Goal: Contribute content: Contribute content

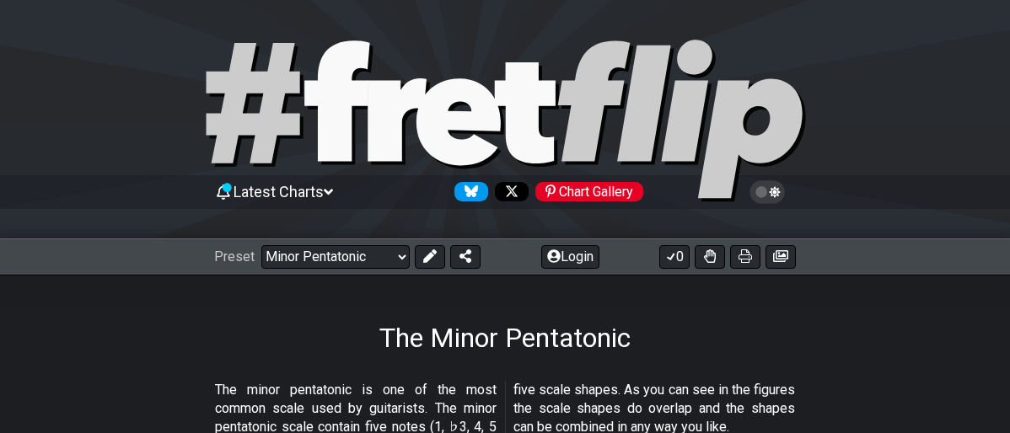
select select "/minor-pentatonic"
select select "E"
select select "Minor"
select select "E"
select select "C"
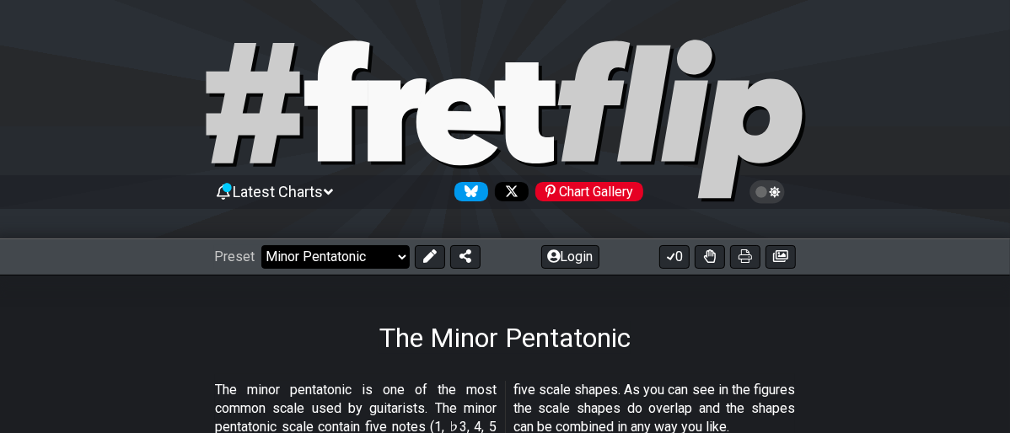
click at [395, 258] on select "Welcome to #fretflip! Template Template Minor Pentatonic Major Pentatonic The 7…" at bounding box center [335, 257] width 148 height 24
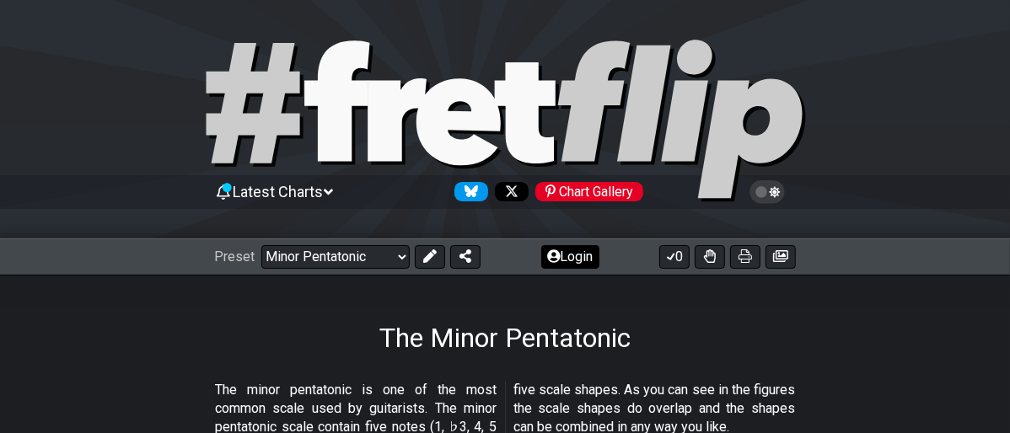
click at [565, 266] on button "Login" at bounding box center [570, 257] width 58 height 24
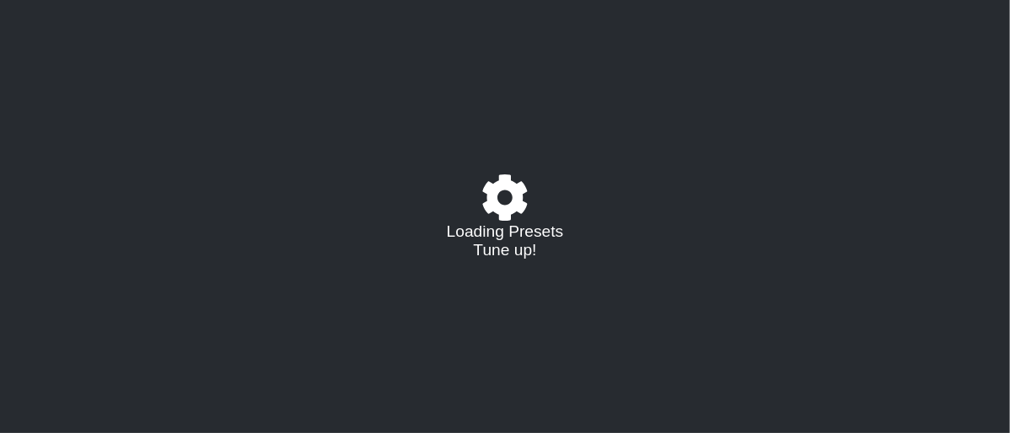
select select "/minor-pentatonic"
select select "E"
select select "C"
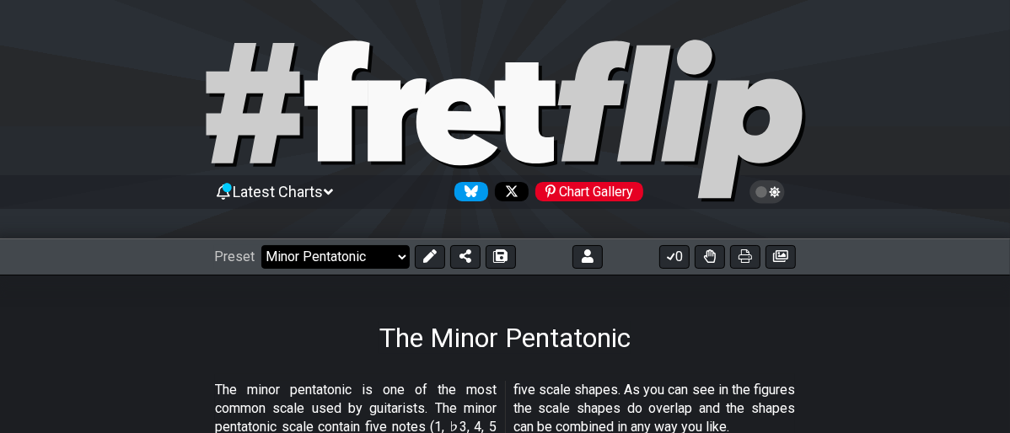
click at [399, 262] on select "Welcome to #fretflip! Template Template Template 1. Am with [PERSON_NAME] Penta…" at bounding box center [335, 257] width 148 height 24
click at [261, 245] on select "Welcome to #fretflip! Template Template Template 1. Am with [PERSON_NAME] Penta…" at bounding box center [335, 257] width 148 height 24
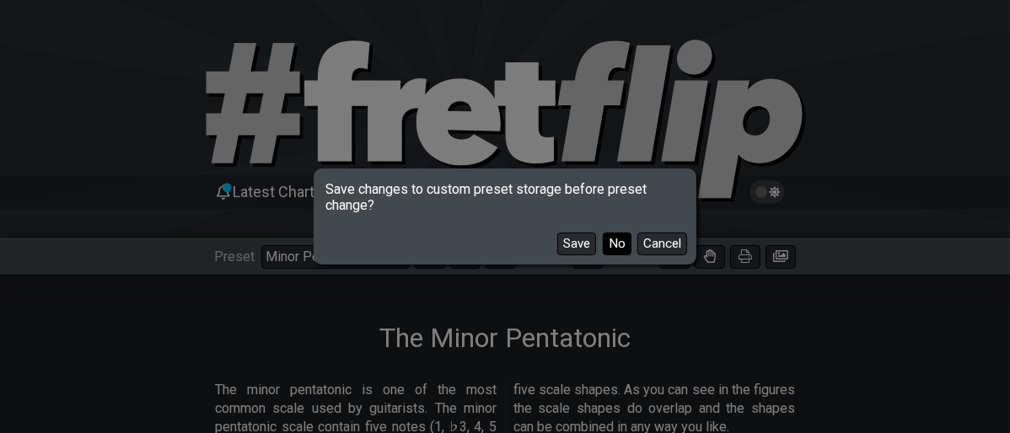
click at [614, 242] on button "No" at bounding box center [617, 244] width 29 height 23
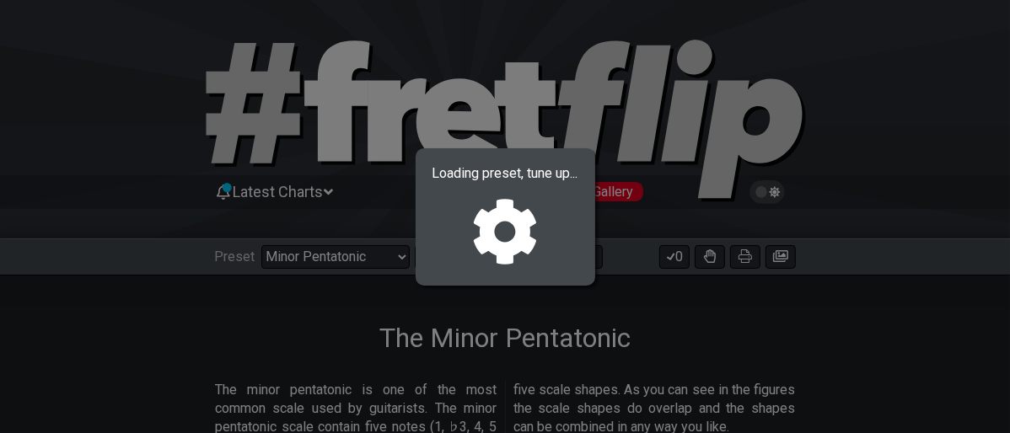
select select "/024PJR9E5"
select select "A"
select select "Minor Blues"
select select "Dorian"
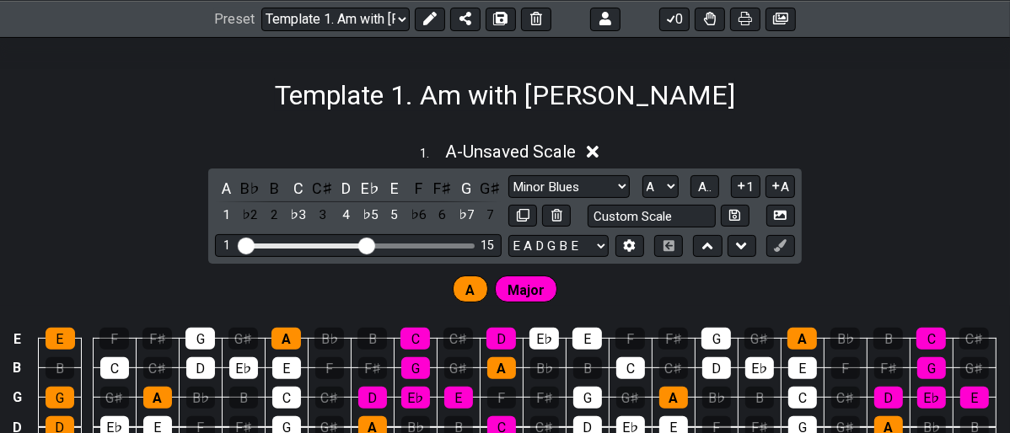
scroll to position [94, 0]
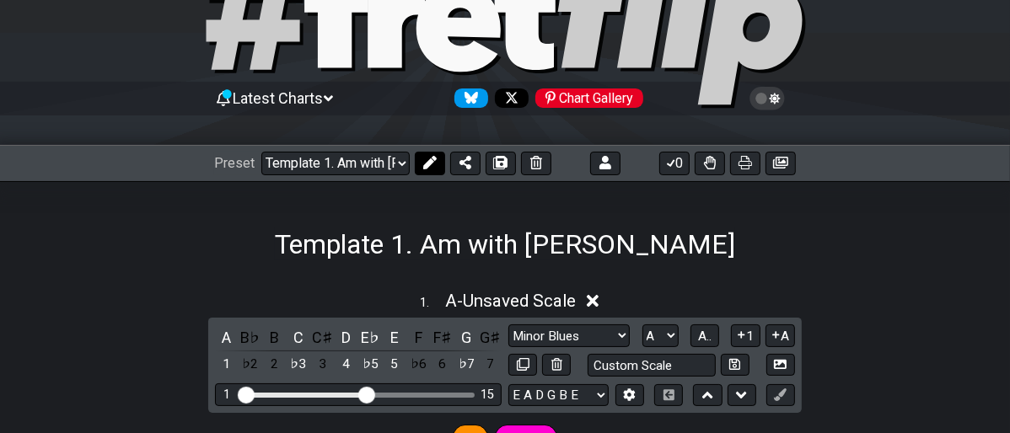
click at [427, 160] on icon at bounding box center [429, 162] width 13 height 13
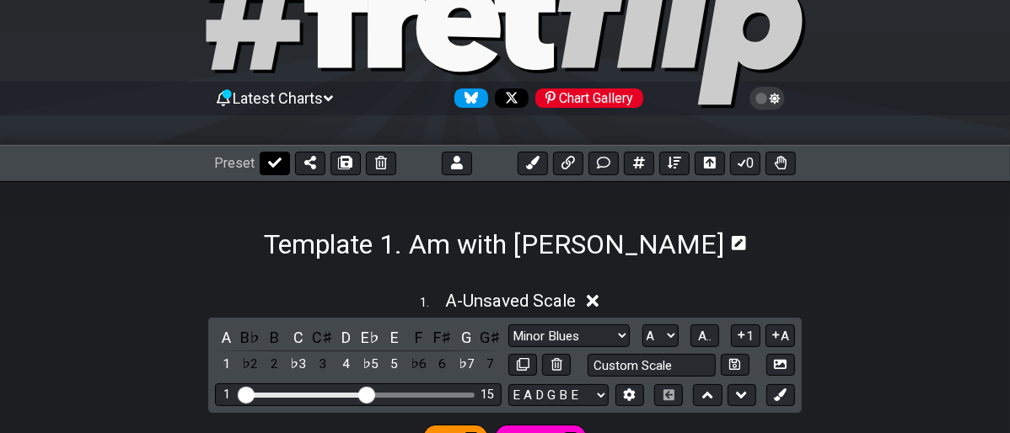
click at [275, 161] on icon at bounding box center [274, 163] width 13 height 10
select select "/024PJR9E5"
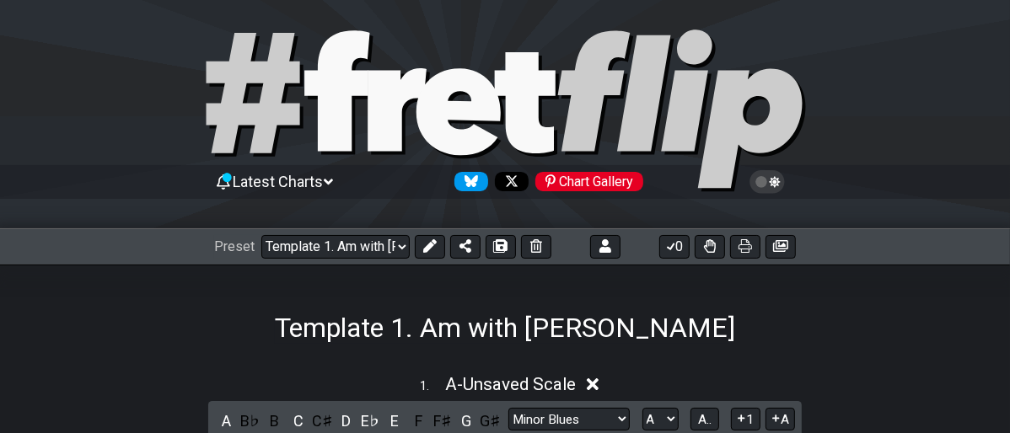
scroll to position [0, 0]
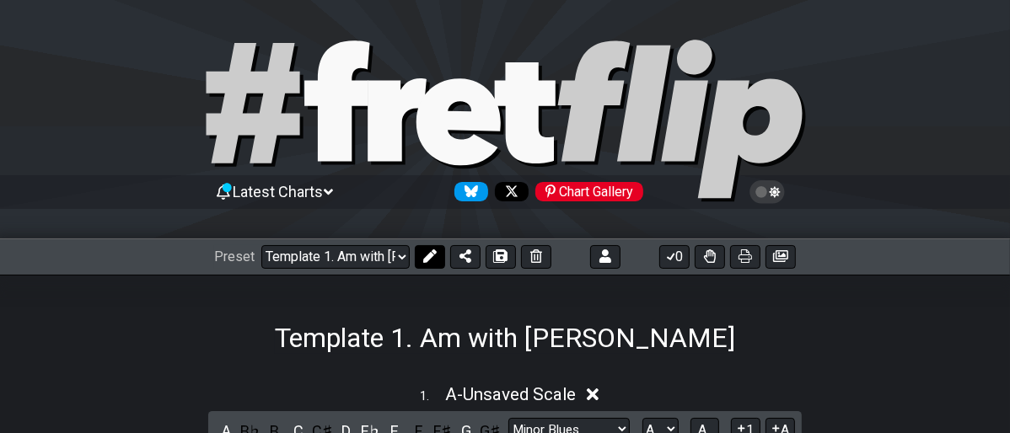
click at [424, 263] on button at bounding box center [430, 257] width 30 height 24
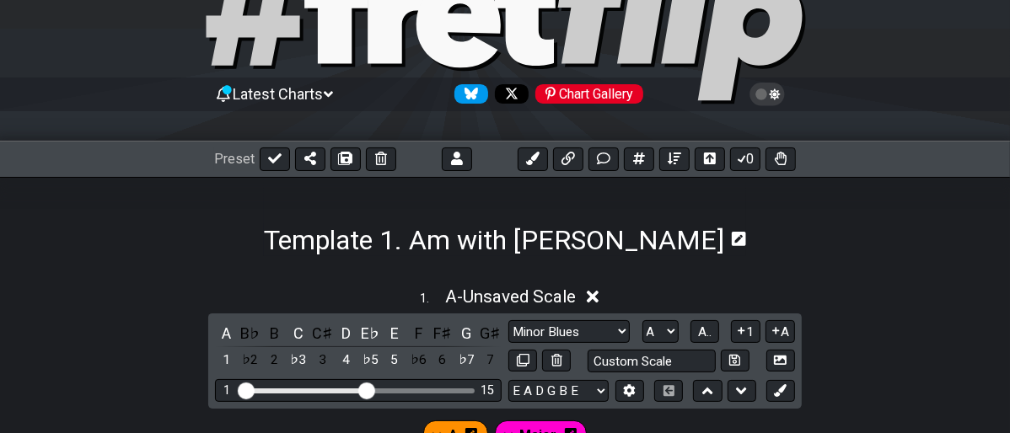
scroll to position [97, 0]
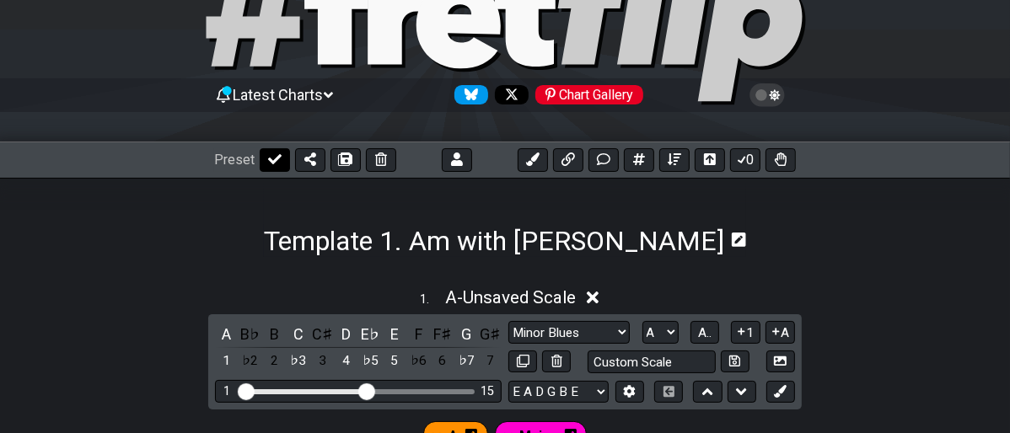
click at [271, 158] on icon at bounding box center [274, 159] width 13 height 13
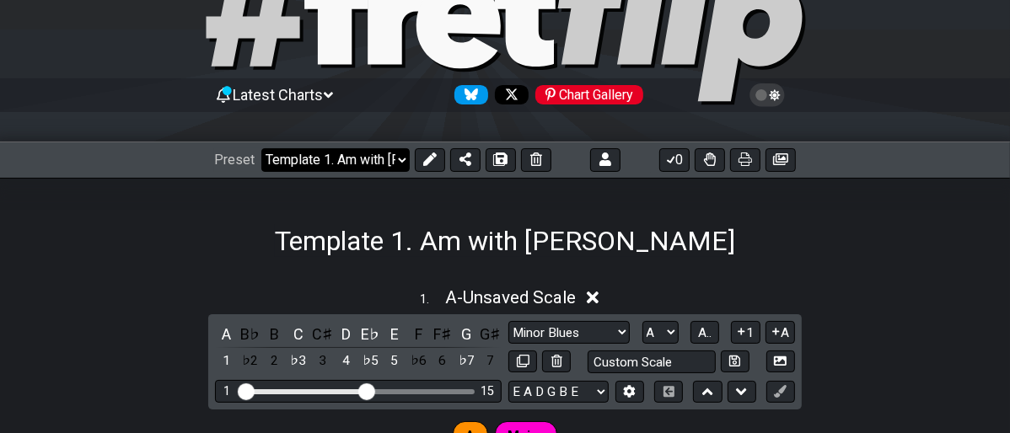
click at [396, 159] on select "Welcome to #fretflip! Template Template Template 1. Am with [PERSON_NAME] Penta…" at bounding box center [335, 160] width 148 height 24
click at [261, 148] on select "Welcome to #fretflip! Template Template Template 1. Am with [PERSON_NAME] Penta…" at bounding box center [335, 160] width 148 height 24
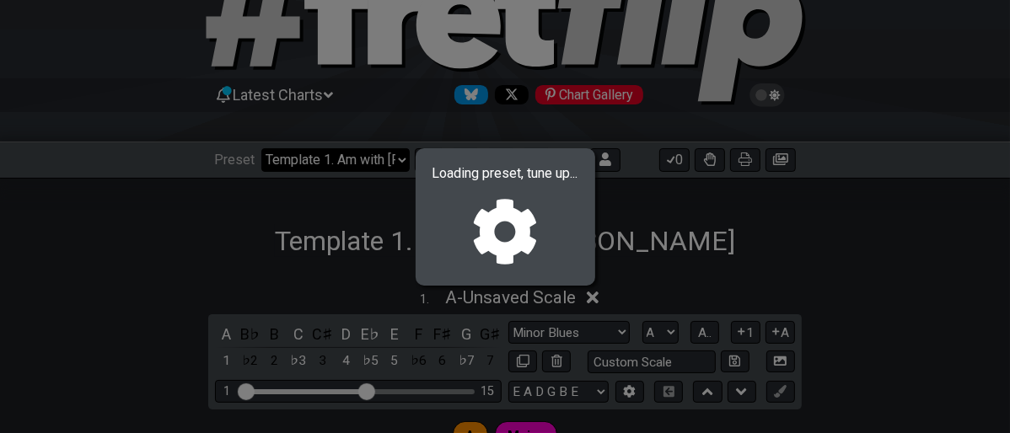
select select "/023177548424"
select select "Minor Pentatonic"
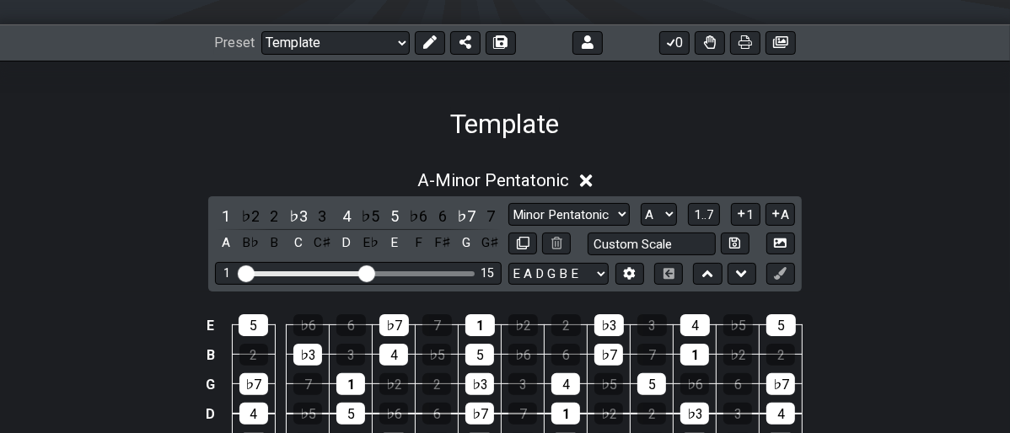
scroll to position [210, 0]
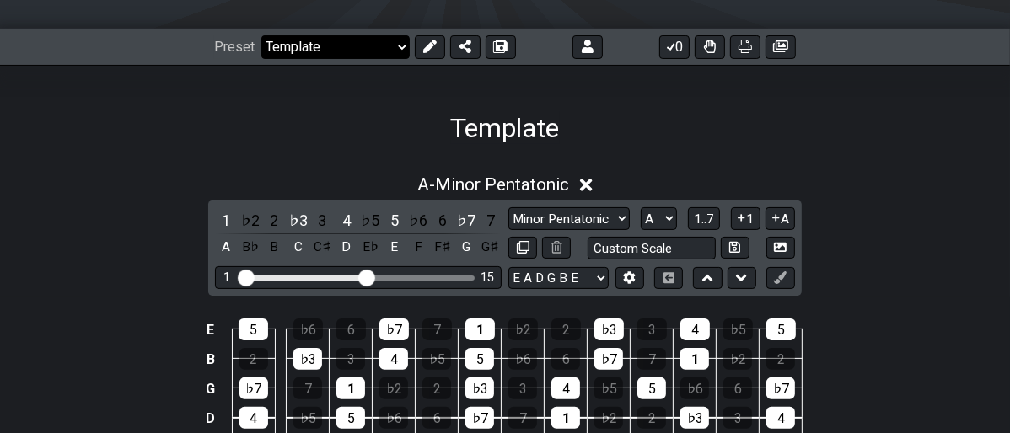
click at [402, 46] on select "Welcome to #fretflip! Template Template Template 1. Am with [PERSON_NAME] Penta…" at bounding box center [335, 47] width 148 height 24
click at [261, 35] on select "Welcome to #fretflip! Template Template Template 1. Am with [PERSON_NAME] Penta…" at bounding box center [335, 47] width 148 height 24
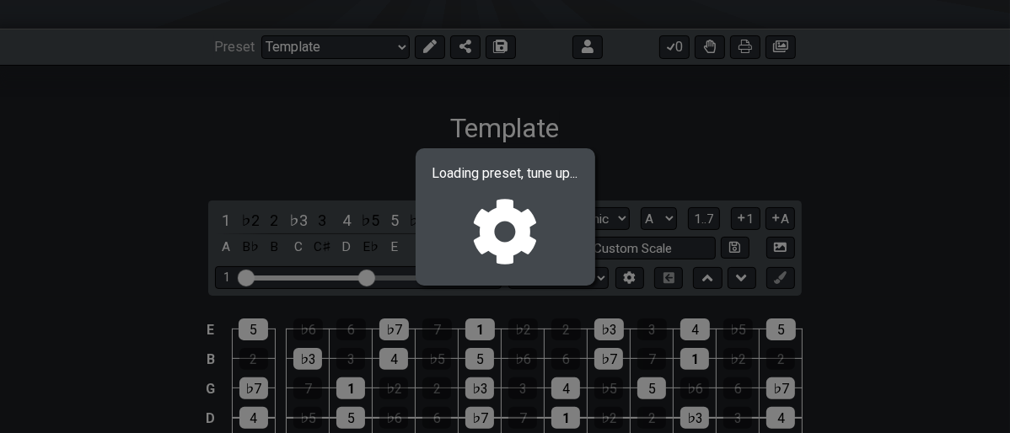
select select "/024PJR9E5"
select select "Minor Blues"
select select "A"
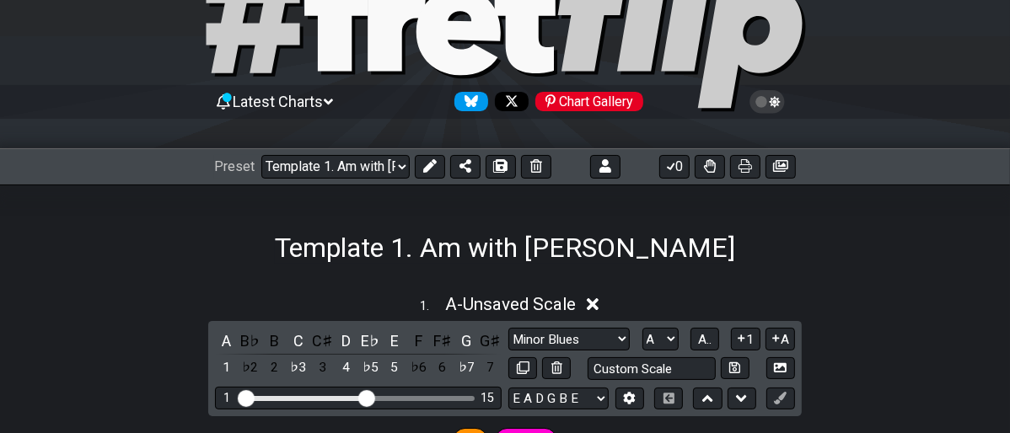
scroll to position [116, 0]
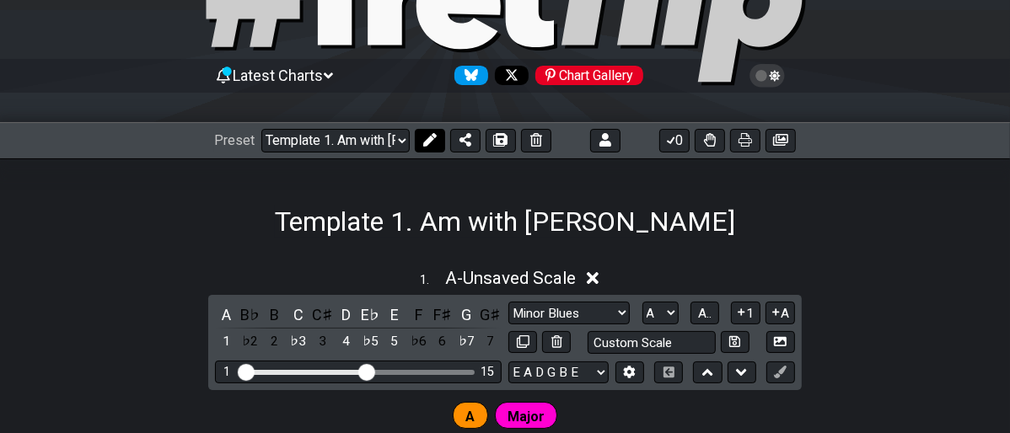
click at [426, 146] on icon at bounding box center [429, 139] width 13 height 13
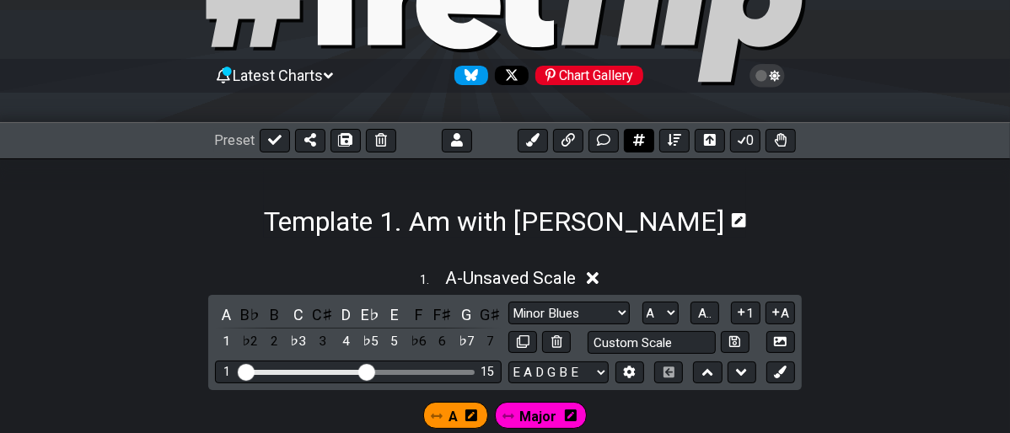
click at [636, 137] on icon at bounding box center [639, 140] width 12 height 12
select select "New Scale"
select select "Minor Blues"
select select "A"
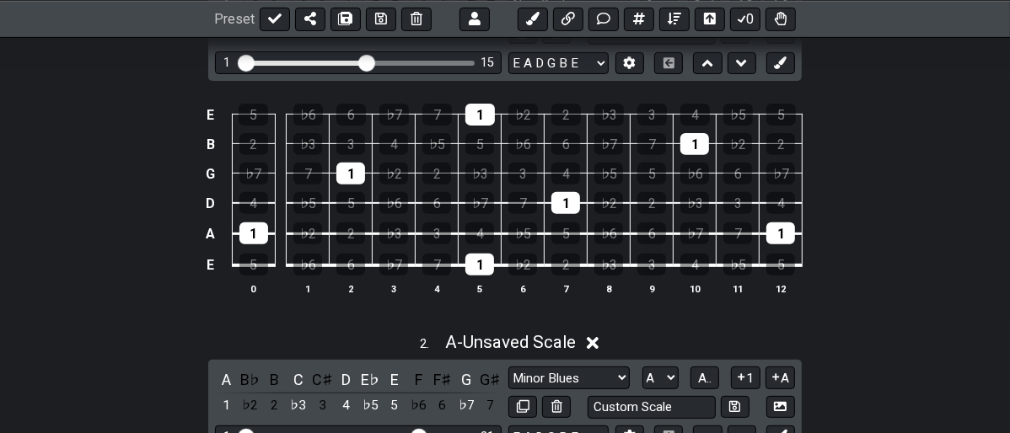
scroll to position [239, 0]
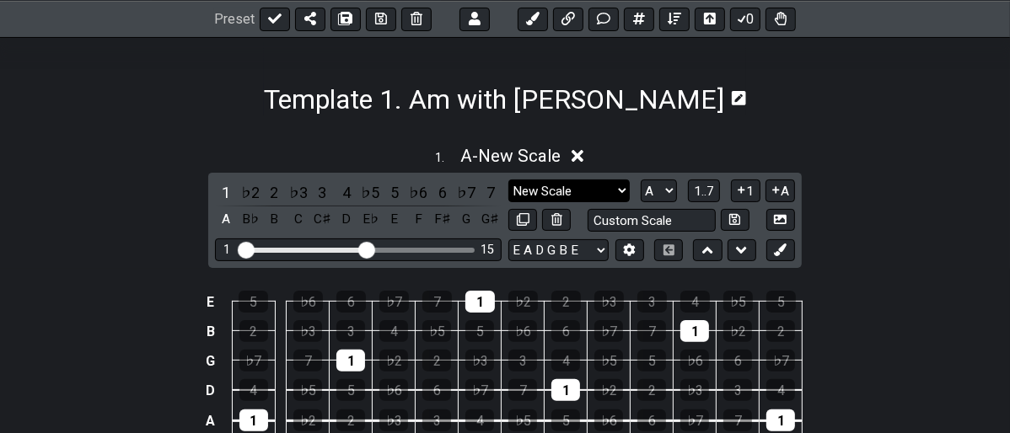
click at [617, 193] on select "New Scale New Scale Minor Pentatonic Major Pentatonic Minor Blues Major Blues M…" at bounding box center [568, 191] width 121 height 23
select select "Minor"
click at [508, 180] on select "New Scale New Scale Minor Pentatonic Major Pentatonic Minor Blues Major Blues M…" at bounding box center [568, 191] width 121 height 23
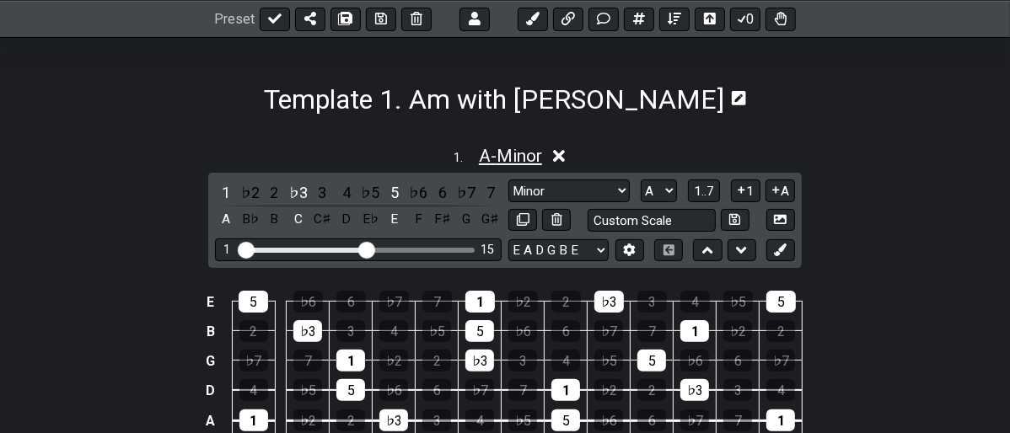
click at [540, 149] on span "A - Minor" at bounding box center [510, 156] width 63 height 20
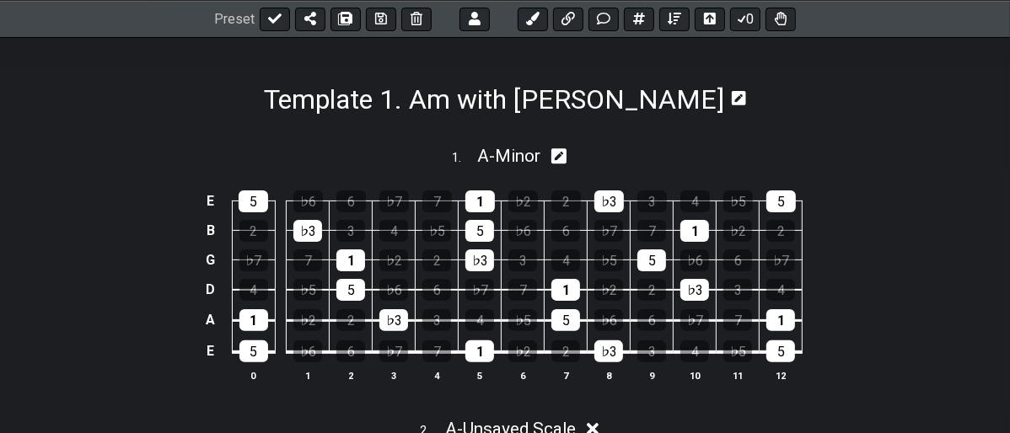
click at [555, 149] on icon at bounding box center [559, 157] width 16 height 18
select select "Minor"
select select "A"
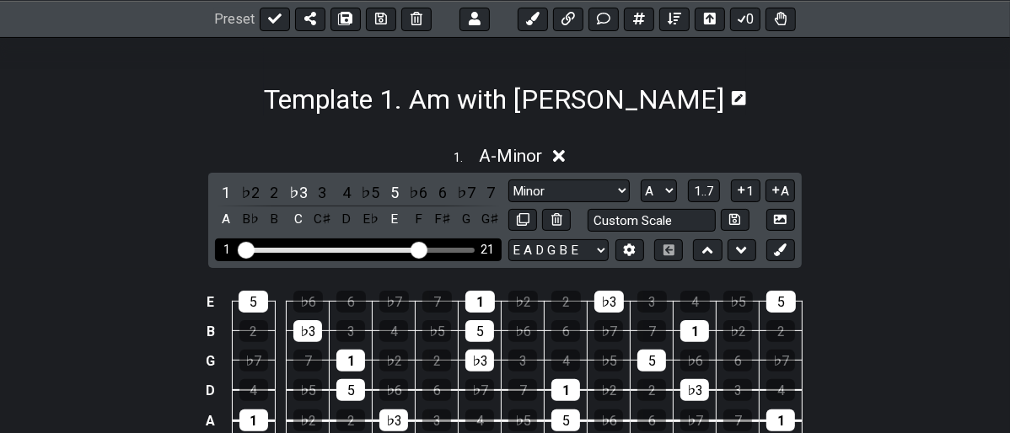
drag, startPoint x: 341, startPoint y: 247, endPoint x: 421, endPoint y: 247, distance: 80.1
click at [421, 249] on input "Visible fret range" at bounding box center [358, 249] width 239 height 0
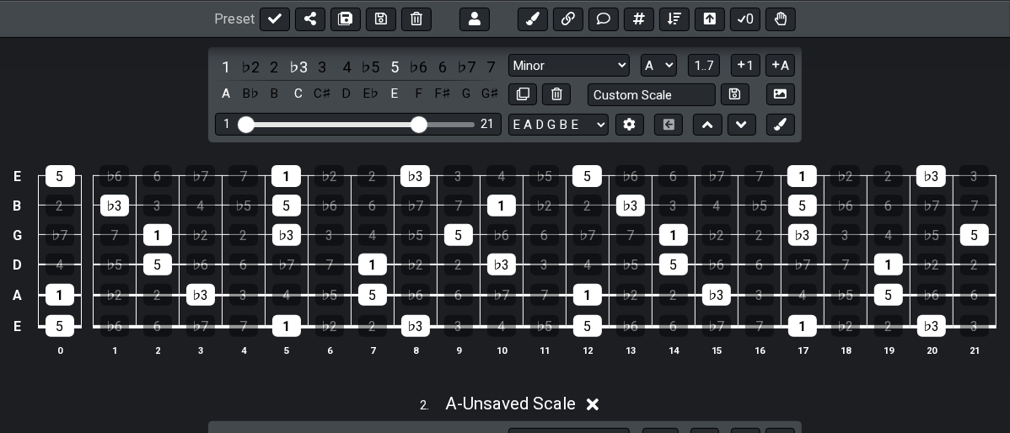
scroll to position [332, 0]
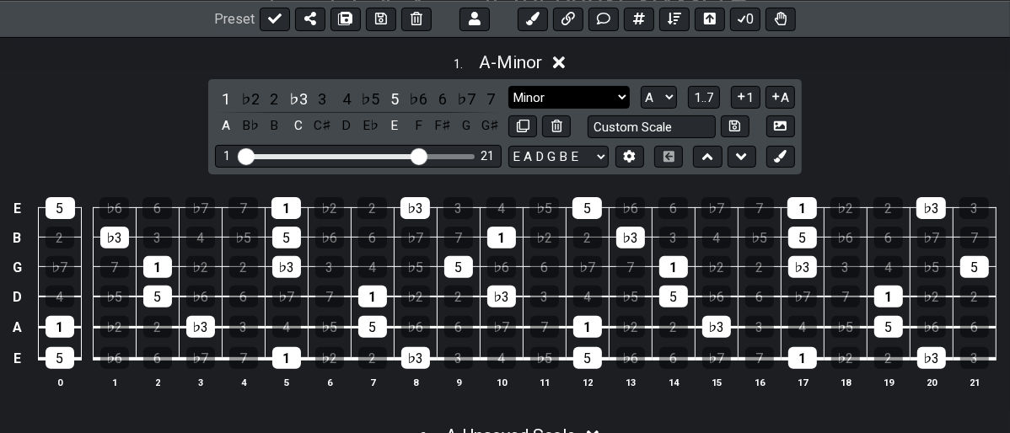
click at [621, 99] on select "New Scale New Scale Minor Pentatonic Major Pentatonic Minor Blues Major Blues M…" at bounding box center [568, 97] width 121 height 23
click at [508, 86] on select "New Scale New Scale Minor Pentatonic Major Pentatonic Minor Blues Major Blues M…" at bounding box center [568, 97] width 121 height 23
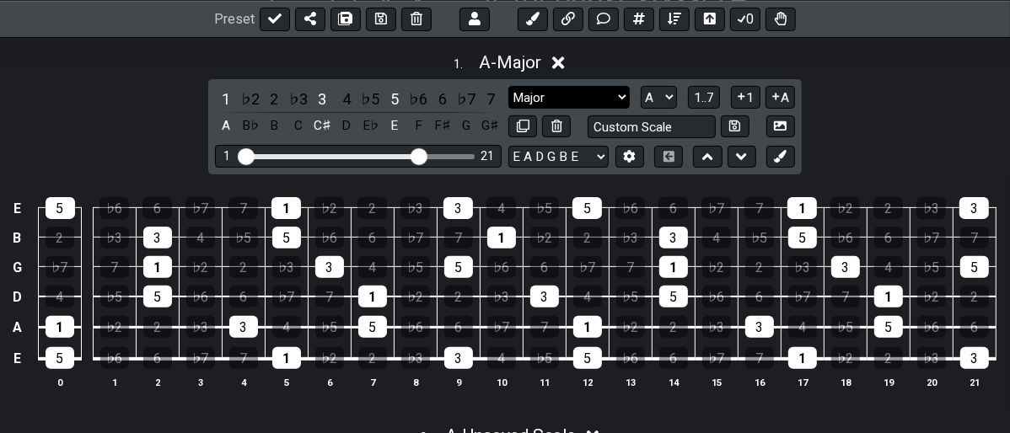
click at [621, 97] on select "New Scale New Scale Minor Pentatonic Major Pentatonic Minor Blues Major Blues M…" at bounding box center [568, 97] width 121 height 23
click at [508, 86] on select "New Scale New Scale Minor Pentatonic Major Pentatonic Minor Blues Major Blues M…" at bounding box center [568, 97] width 121 height 23
click at [621, 97] on select "New Scale New Scale Minor Pentatonic Major Pentatonic Minor Blues Major Blues M…" at bounding box center [568, 97] width 121 height 23
click at [789, 153] on button at bounding box center [780, 157] width 29 height 23
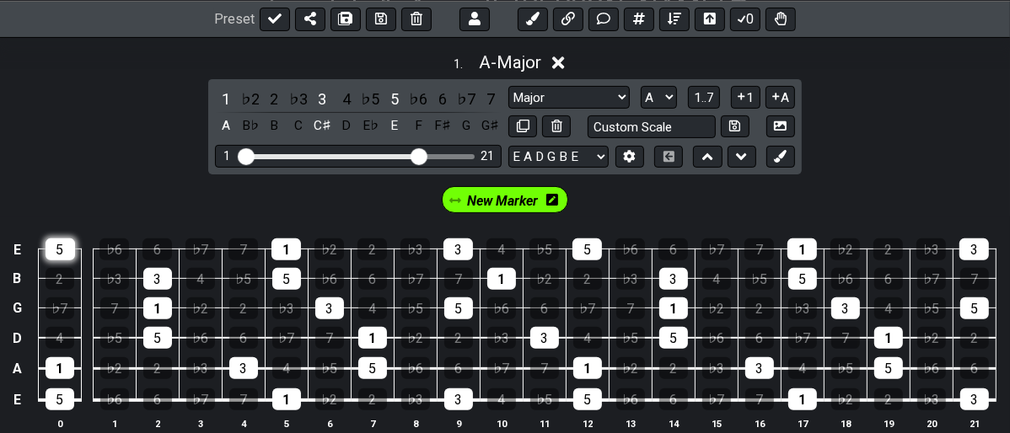
click at [59, 246] on div "5" at bounding box center [61, 250] width 30 height 22
drag, startPoint x: 62, startPoint y: 361, endPoint x: 56, endPoint y: 376, distance: 16.0
click at [59, 368] on div "1" at bounding box center [60, 368] width 29 height 22
click at [71, 254] on div "5" at bounding box center [61, 250] width 30 height 22
click at [49, 370] on div "1" at bounding box center [60, 368] width 29 height 22
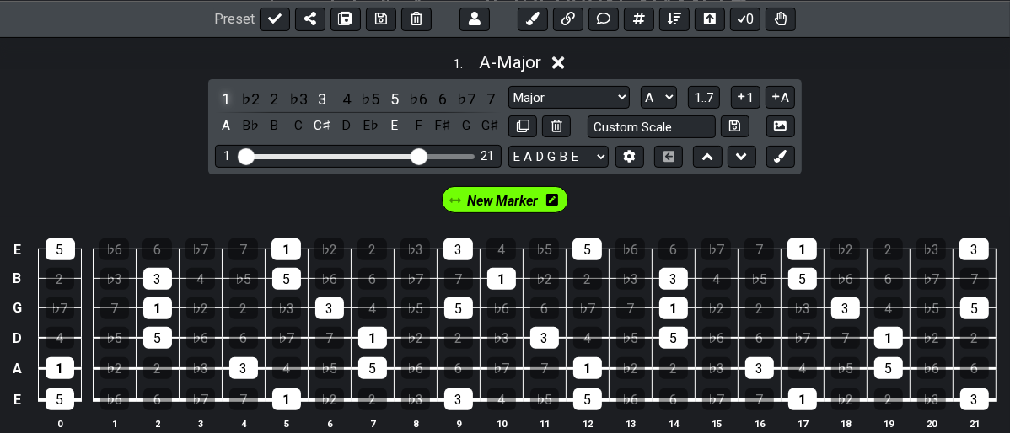
click at [229, 96] on div "1" at bounding box center [226, 99] width 22 height 23
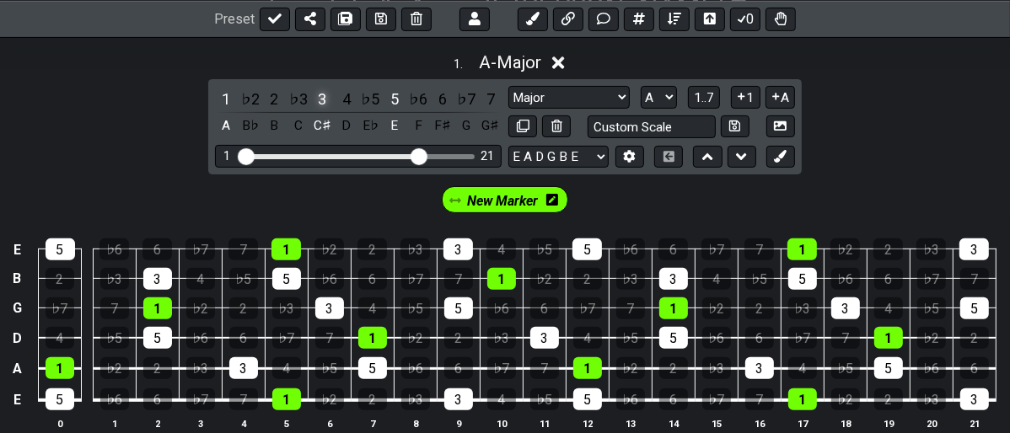
click at [315, 99] on div "3" at bounding box center [322, 99] width 22 height 23
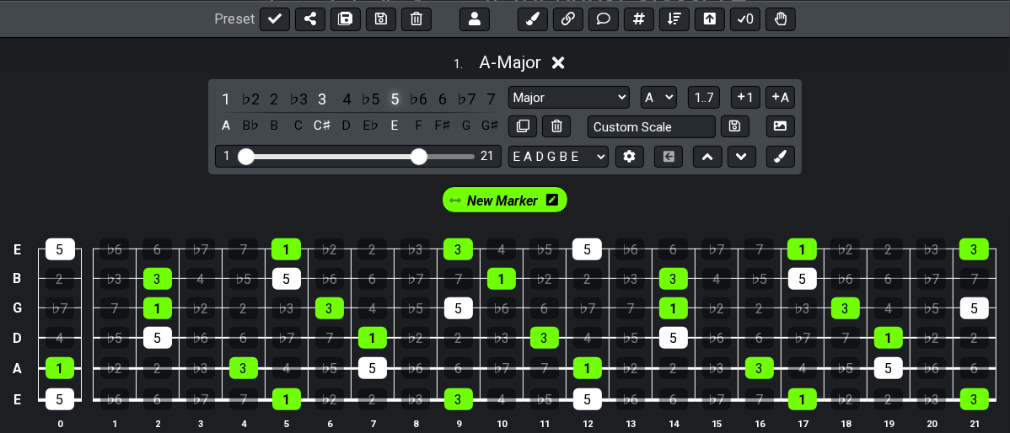
click at [390, 94] on div "5" at bounding box center [395, 99] width 22 height 23
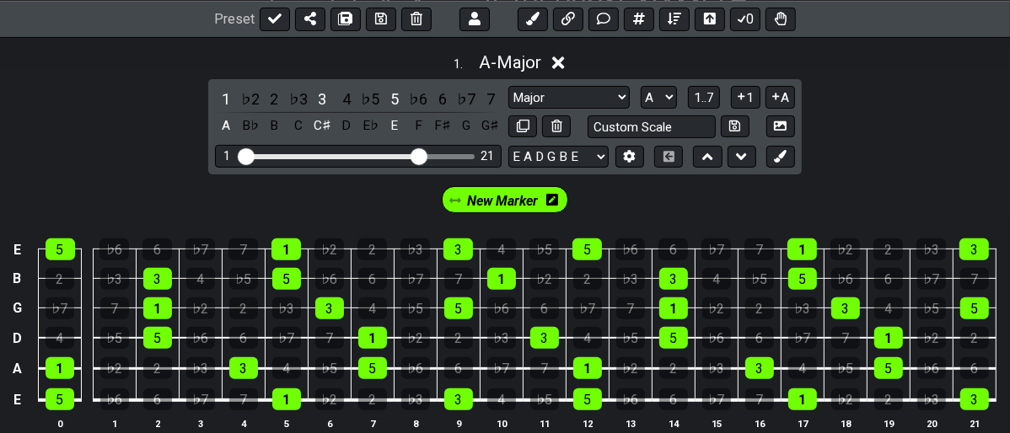
click at [618, 197] on div "New Marker" at bounding box center [505, 196] width 1010 height 42
click at [556, 199] on icon at bounding box center [552, 200] width 12 height 12
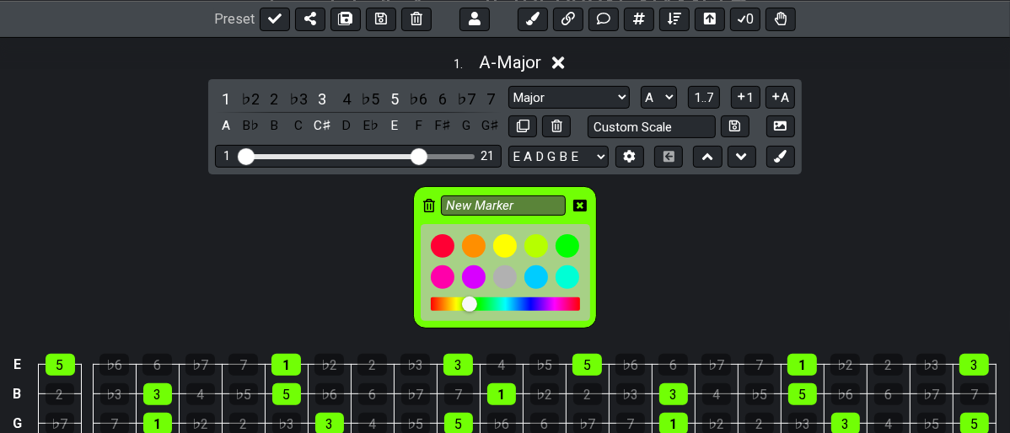
click at [586, 200] on icon at bounding box center [579, 206] width 13 height 12
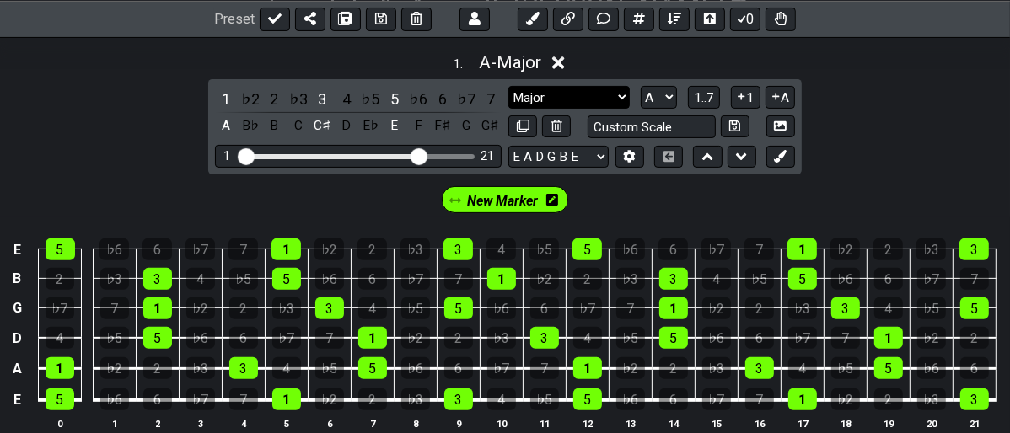
click at [629, 97] on select "New Scale New Scale Minor Pentatonic Major Pentatonic Minor Blues Major Blues M…" at bounding box center [568, 97] width 121 height 23
click at [508, 86] on select "New Scale New Scale Minor Pentatonic Major Pentatonic Minor Blues Major Blues M…" at bounding box center [568, 97] width 121 height 23
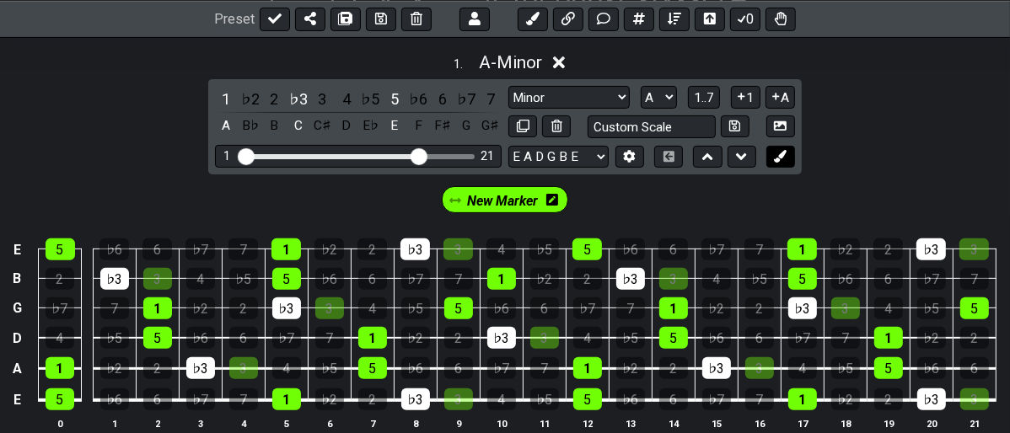
click at [771, 152] on button at bounding box center [780, 157] width 29 height 23
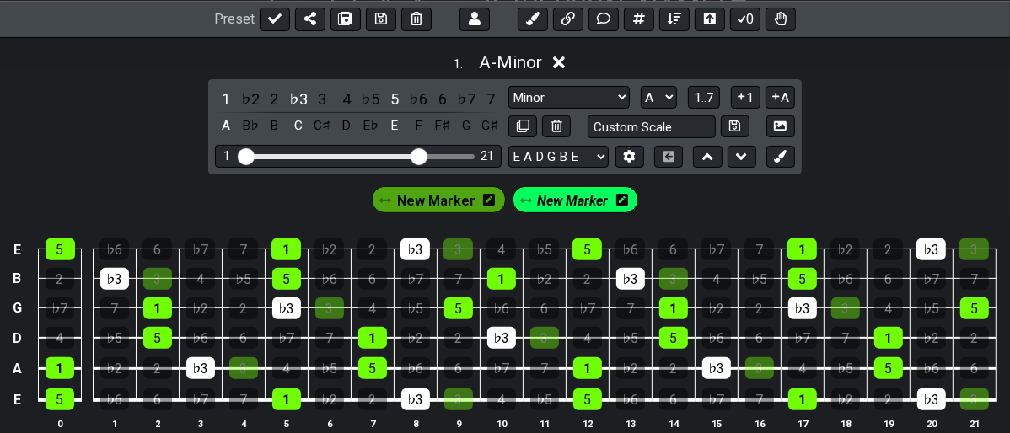
click at [616, 200] on icon at bounding box center [622, 200] width 12 height 12
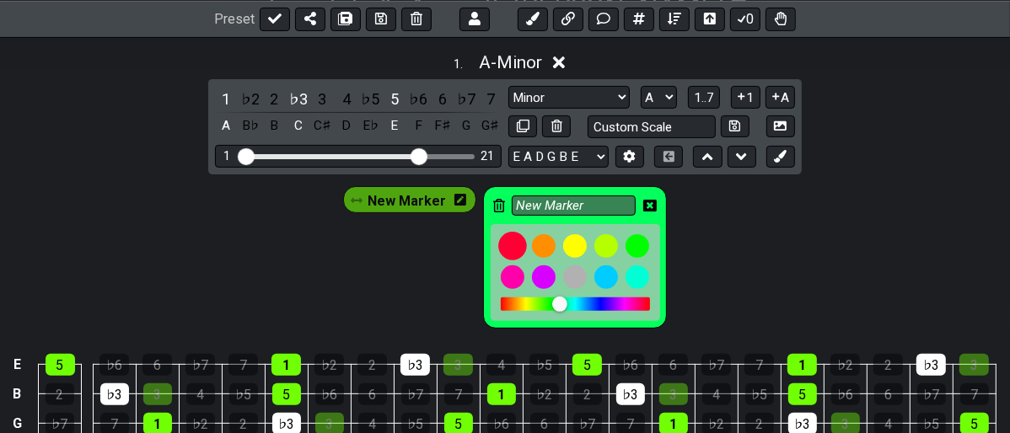
click at [509, 239] on div at bounding box center [512, 246] width 29 height 29
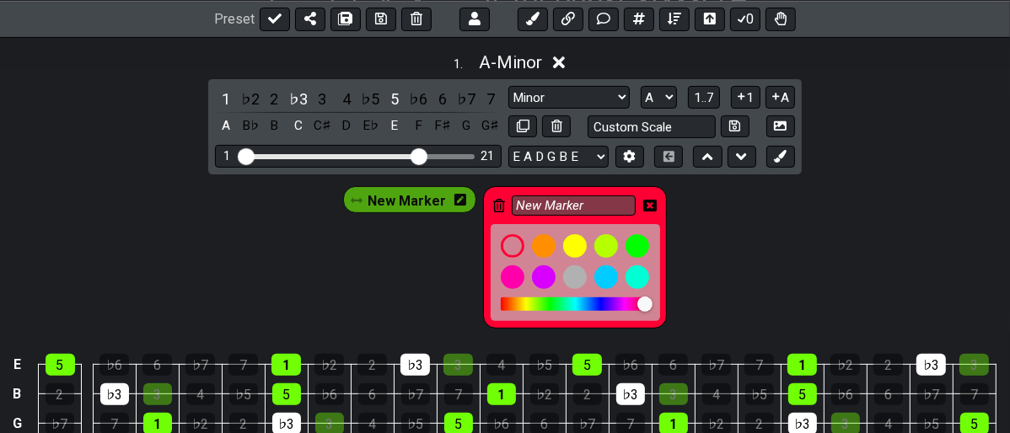
click at [754, 238] on div "New Marker New Marker" at bounding box center [505, 254] width 1010 height 158
click at [649, 203] on icon at bounding box center [649, 206] width 13 height 12
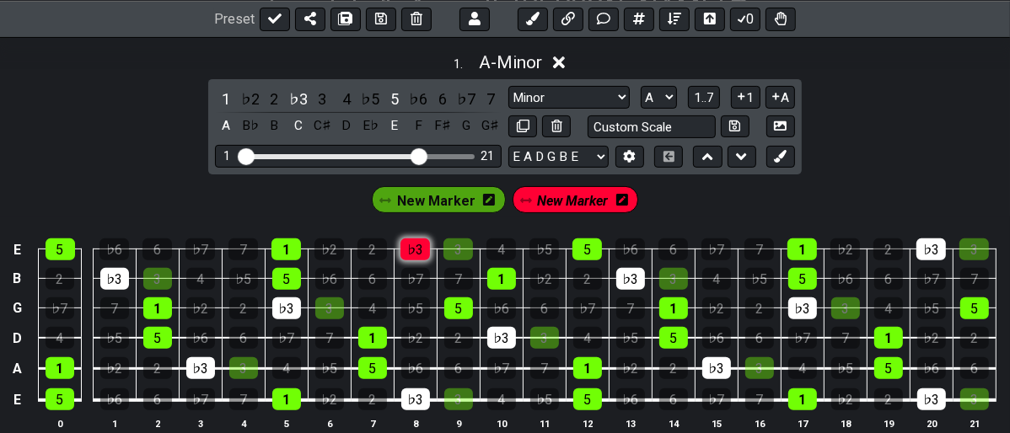
click at [410, 256] on div "♭3" at bounding box center [415, 250] width 30 height 22
click at [300, 98] on div "♭3" at bounding box center [299, 99] width 22 height 23
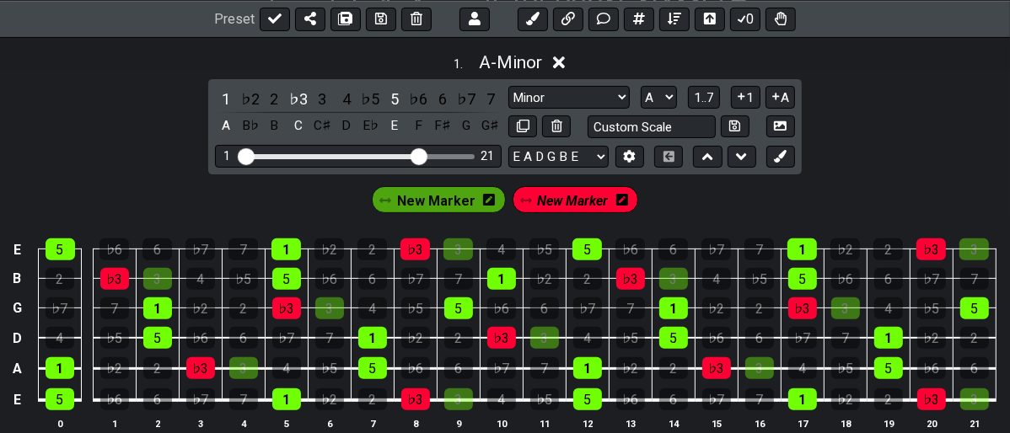
click at [712, 200] on div "New Marker New Marker" at bounding box center [505, 196] width 1010 height 42
click at [615, 99] on select "New Scale New Scale Minor Pentatonic Major Pentatonic Minor Blues Major Blues M…" at bounding box center [568, 97] width 121 height 23
select select "Major"
click at [508, 86] on select "New Scale New Scale Minor Pentatonic Major Pentatonic Minor Blues Major Blues M…" at bounding box center [568, 97] width 121 height 23
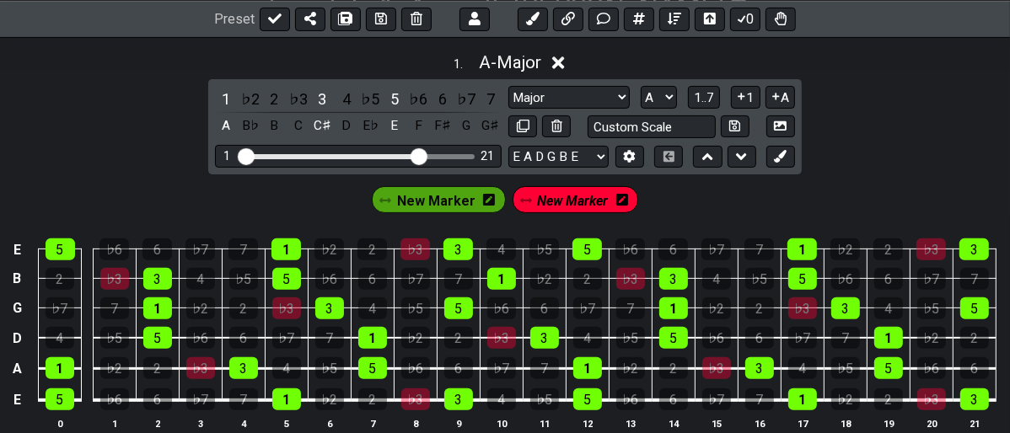
click at [487, 415] on th "10" at bounding box center [501, 424] width 43 height 18
click at [673, 95] on select "A♭ A A♯ B♭ B C C♯ D♭ D D♯ E♭ E F F♯ G♭ G G♯" at bounding box center [659, 97] width 36 height 23
click at [641, 86] on select "A♭ A A♯ B♭ B C C♯ D♭ D D♯ E♭ E F F♯ G♭ G G♯" at bounding box center [659, 97] width 36 height 23
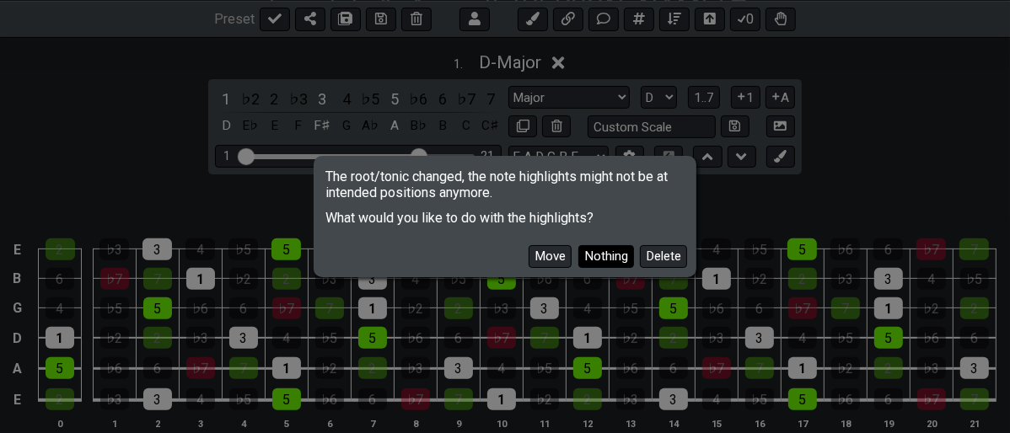
click at [600, 258] on button "Nothing" at bounding box center [606, 256] width 56 height 23
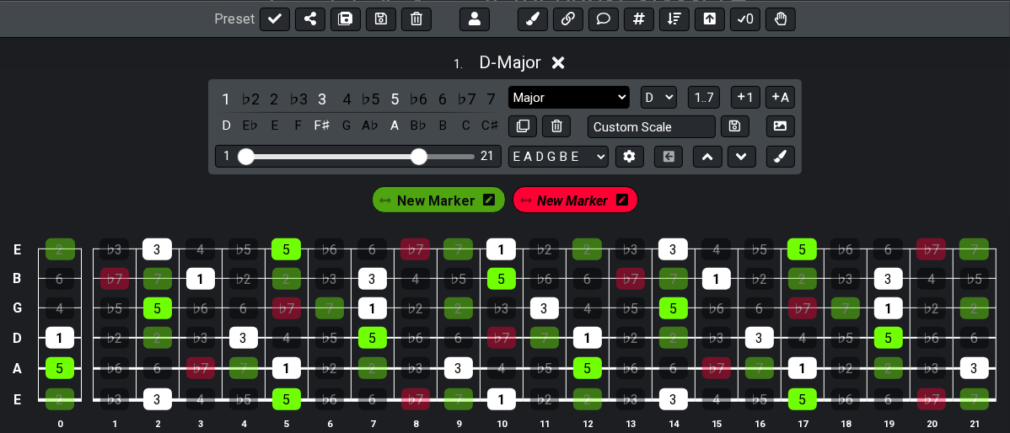
click at [621, 94] on select "New Scale New Scale Minor Pentatonic Major Pentatonic Minor Blues Major Blues M…" at bounding box center [568, 97] width 121 height 23
click at [781, 153] on icon at bounding box center [780, 156] width 13 height 13
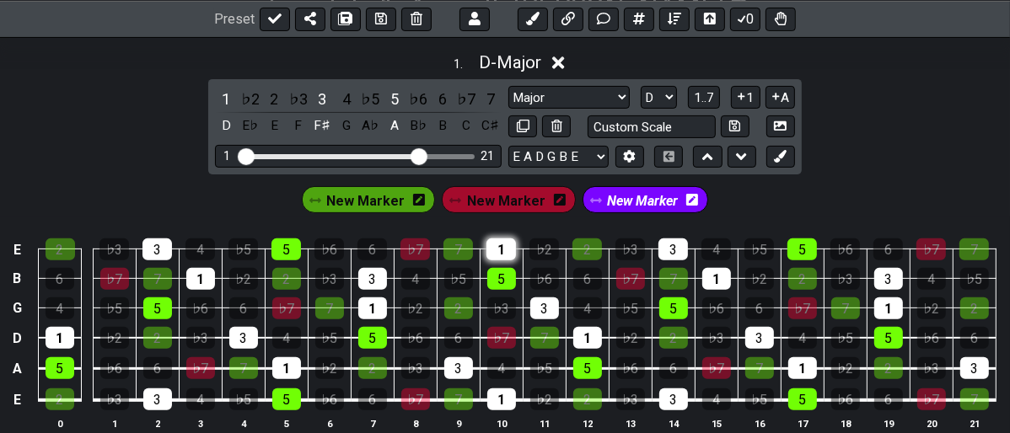
click at [498, 251] on div "1" at bounding box center [501, 250] width 30 height 22
click at [220, 94] on div "1" at bounding box center [226, 99] width 22 height 23
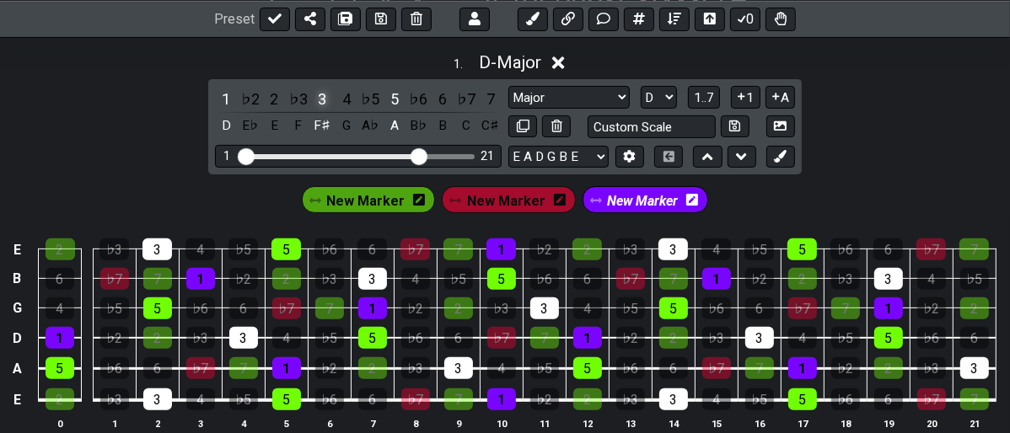
click at [323, 97] on div "3" at bounding box center [322, 99] width 22 height 23
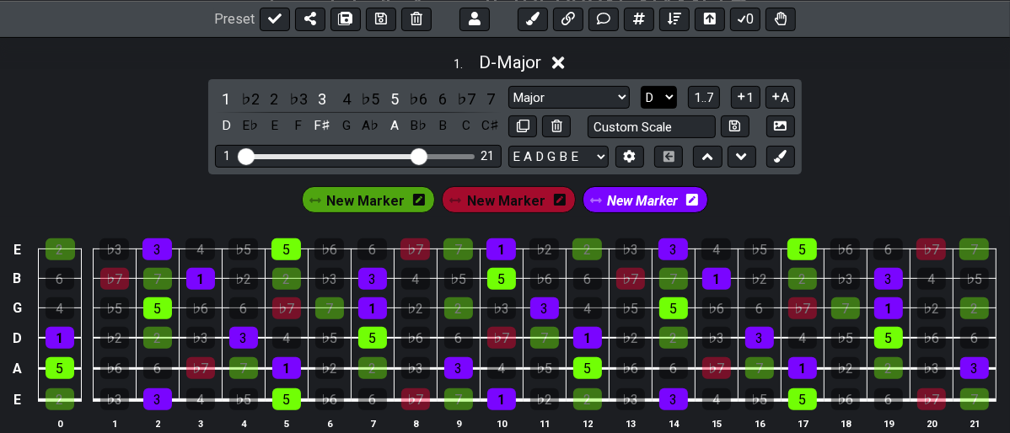
click at [669, 98] on select "A♭ A A♯ B♭ B C C♯ D♭ D D♯ E♭ E F F♯ G♭ G G♯" at bounding box center [659, 97] width 36 height 23
select select "A"
click at [641, 86] on select "A♭ A A♯ B♭ B C C♯ D♭ D D♯ E♭ E F F♯ G♭ G G♯" at bounding box center [659, 97] width 36 height 23
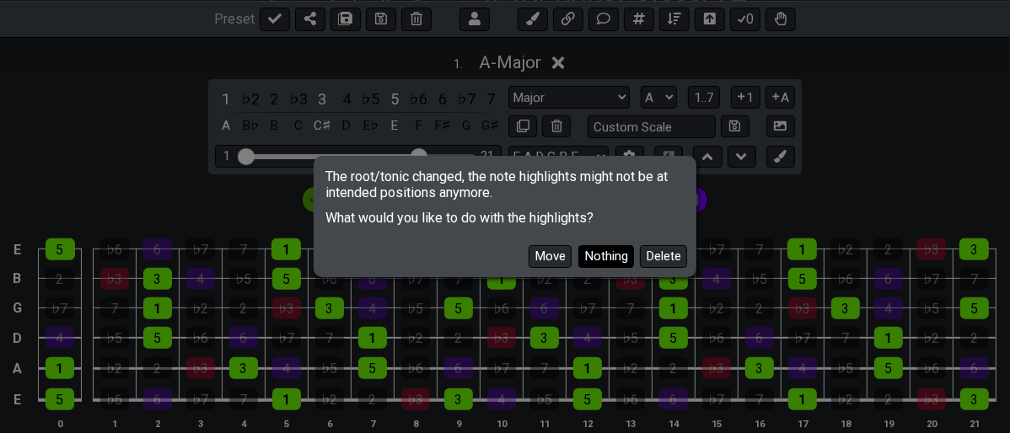
click at [609, 257] on button "Nothing" at bounding box center [606, 256] width 56 height 23
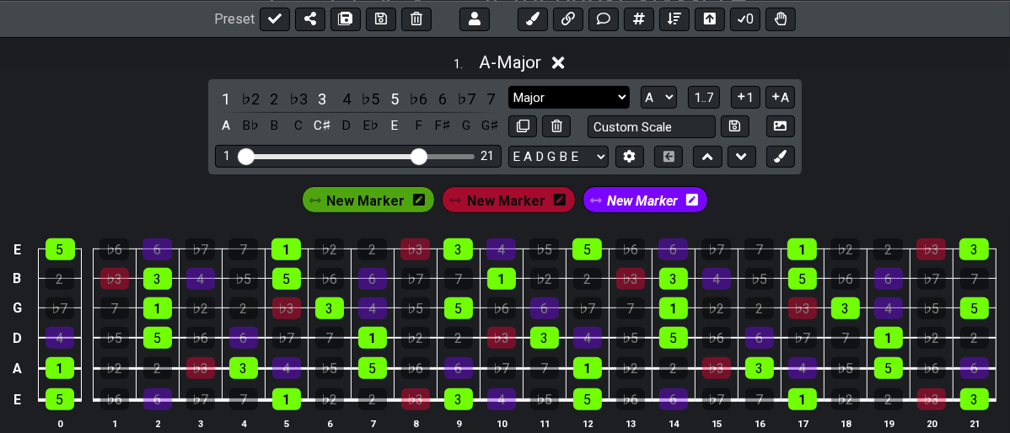
click at [621, 103] on select "New Scale New Scale Minor Pentatonic Major Pentatonic Minor Blues Major Blues M…" at bounding box center [568, 97] width 121 height 23
select select "Minor"
click at [508, 86] on select "New Scale New Scale Minor Pentatonic Major Pentatonic Minor Blues Major Blues M…" at bounding box center [568, 97] width 121 height 23
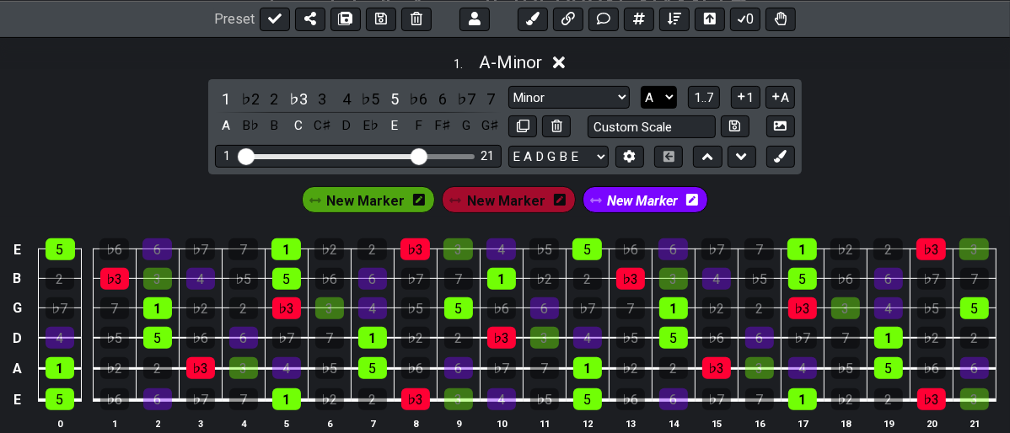
click at [671, 97] on select "A♭ A A♯ B♭ B C C♯ D♭ D D♯ E♭ E F F♯ G♭ G G♯" at bounding box center [659, 97] width 36 height 23
select select "D"
click at [641, 86] on select "A♭ A A♯ B♭ B C C♯ D♭ D D♯ E♭ E F F♯ G♭ G G♯" at bounding box center [659, 97] width 36 height 23
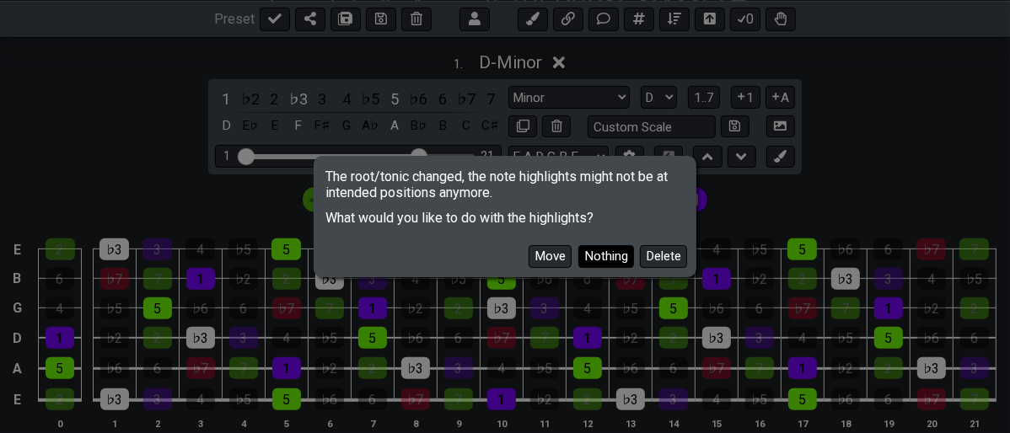
click at [611, 261] on button "Nothing" at bounding box center [606, 256] width 56 height 23
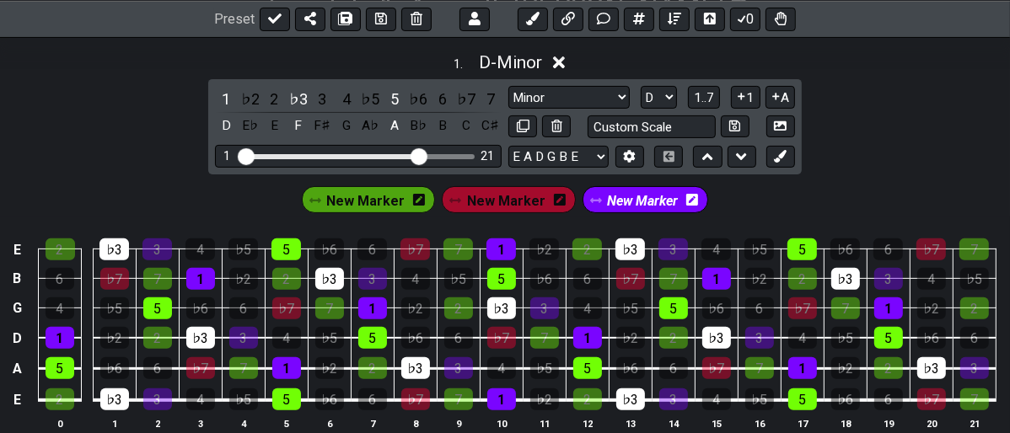
click at [796, 152] on div "1 ♭2 2 ♭3 3 4 ♭5 5 ♭6 6 ♭7 7 D E♭ E F F♯ G A♭ A B♭ B C C♯ New Scale New Scale M…" at bounding box center [505, 126] width 594 height 95
click at [785, 157] on icon at bounding box center [780, 156] width 13 height 13
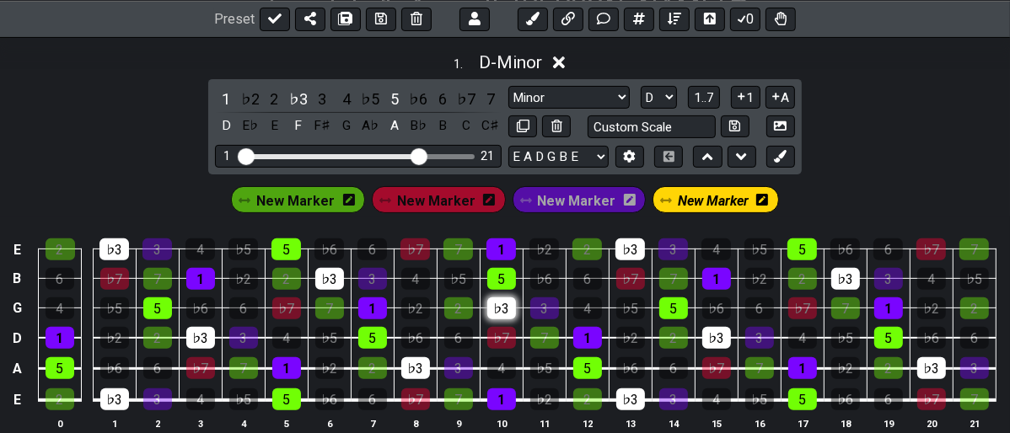
click at [504, 301] on div "♭3" at bounding box center [501, 309] width 29 height 22
click at [331, 282] on div "♭3" at bounding box center [329, 279] width 29 height 22
click at [113, 239] on div "♭3" at bounding box center [114, 250] width 30 height 22
click at [193, 332] on div "♭3" at bounding box center [200, 338] width 29 height 22
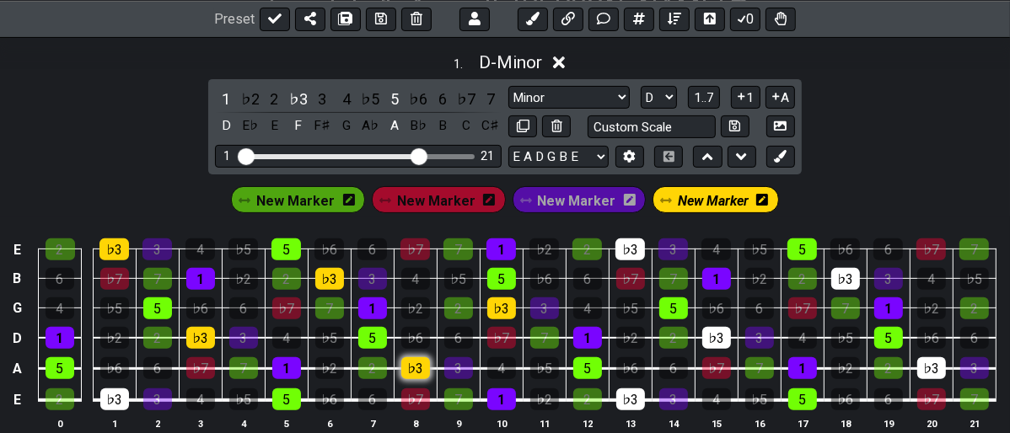
click at [409, 372] on div "♭3" at bounding box center [415, 368] width 29 height 22
drag, startPoint x: 621, startPoint y: 400, endPoint x: 642, endPoint y: 386, distance: 25.0
click at [627, 400] on div "♭3" at bounding box center [630, 400] width 29 height 22
click at [713, 336] on div "♭3" at bounding box center [716, 338] width 29 height 22
drag, startPoint x: 637, startPoint y: 245, endPoint x: 733, endPoint y: 288, distance: 105.0
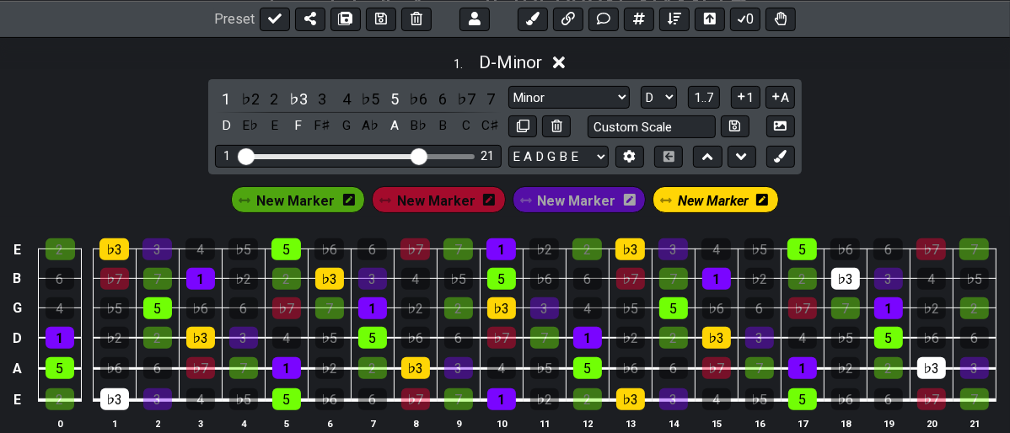
click at [638, 245] on div "♭3" at bounding box center [630, 250] width 30 height 22
click at [843, 272] on div "♭3" at bounding box center [845, 279] width 29 height 22
drag, startPoint x: 934, startPoint y: 361, endPoint x: 938, endPoint y: 342, distance: 18.9
click at [934, 362] on div "♭3" at bounding box center [931, 368] width 29 height 22
click at [962, 46] on div "1 . D - Minor" at bounding box center [505, 58] width 1010 height 32
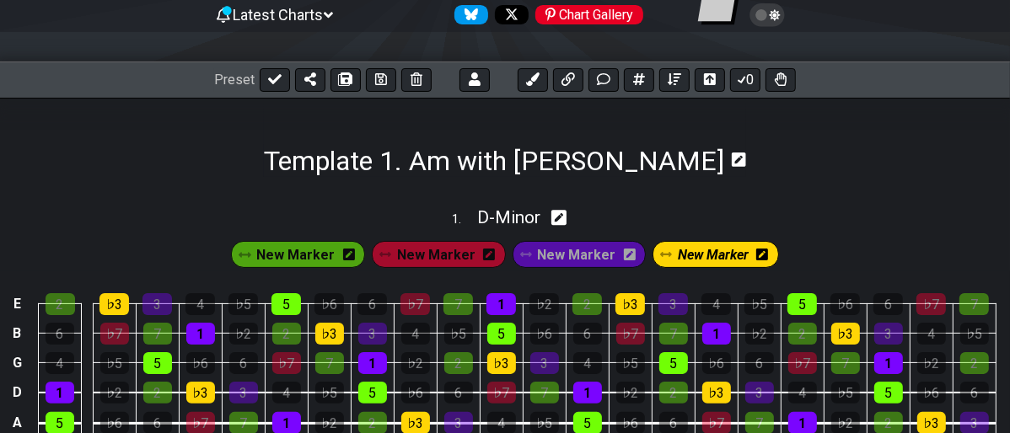
scroll to position [145, 0]
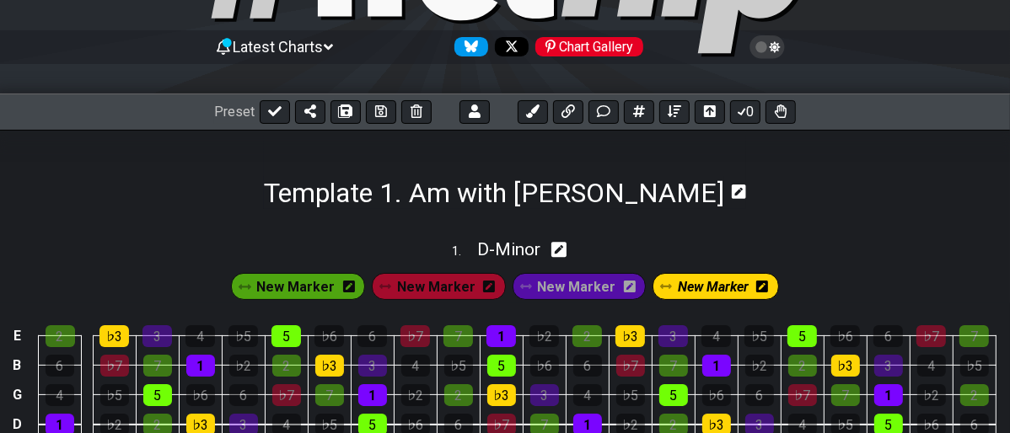
drag, startPoint x: 796, startPoint y: 218, endPoint x: 766, endPoint y: 208, distance: 30.9
click at [732, 196] on icon at bounding box center [739, 192] width 14 height 14
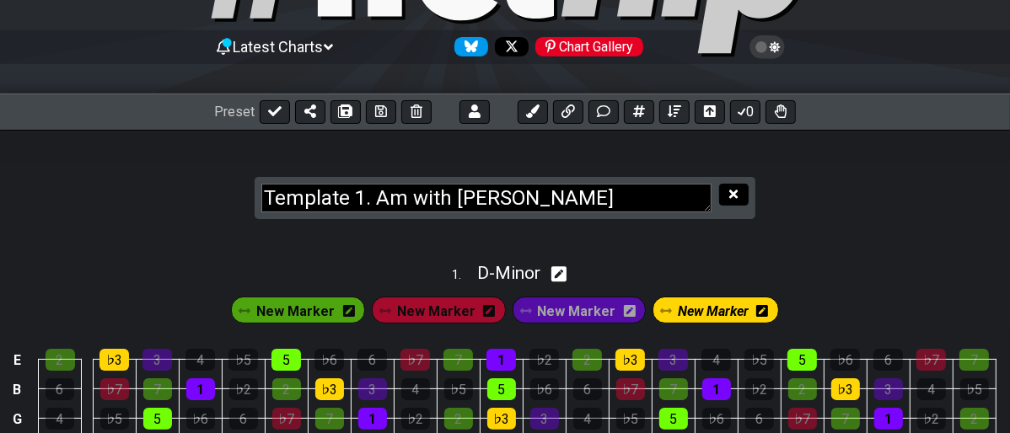
click at [738, 191] on icon at bounding box center [733, 194] width 8 height 13
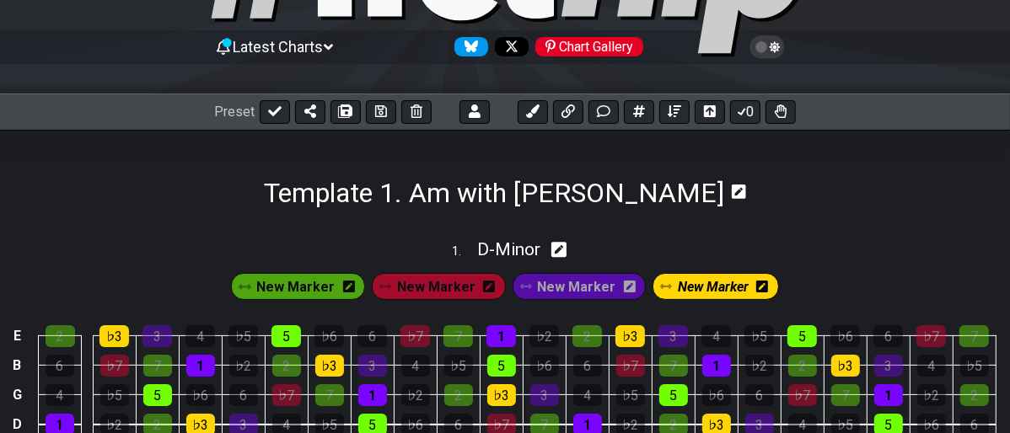
click at [560, 250] on icon at bounding box center [559, 250] width 16 height 18
select select "Minor"
select select "D"
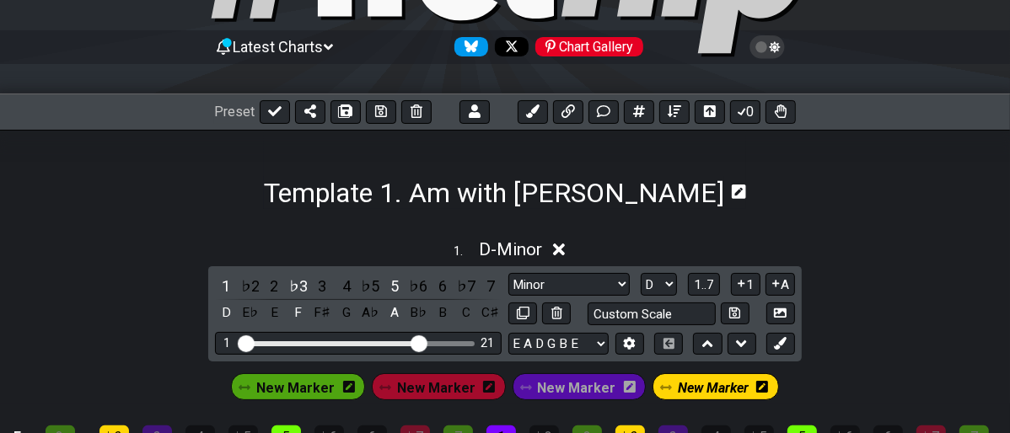
scroll to position [332, 0]
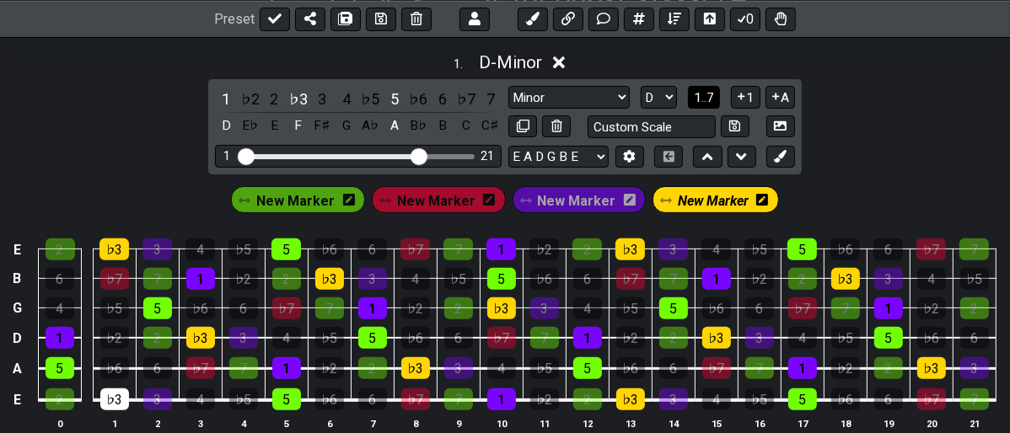
click at [708, 100] on span "1..7" at bounding box center [704, 97] width 20 height 15
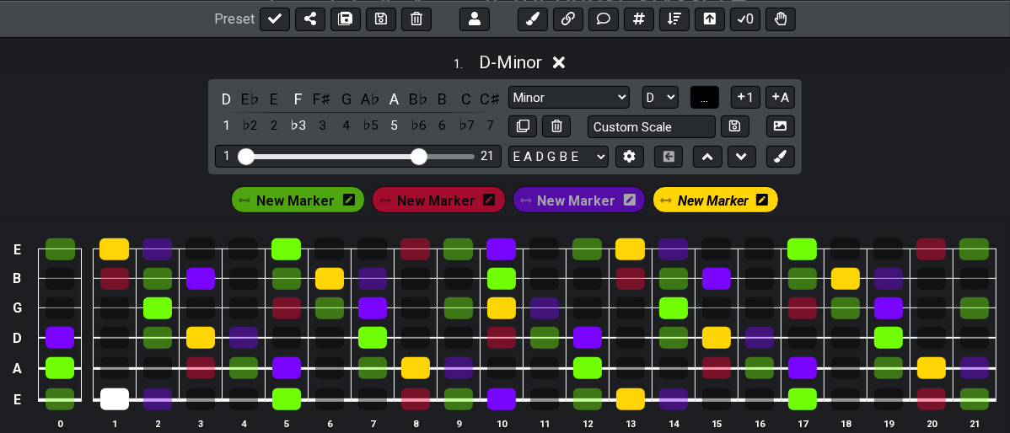
click at [708, 100] on span "..." at bounding box center [705, 97] width 8 height 15
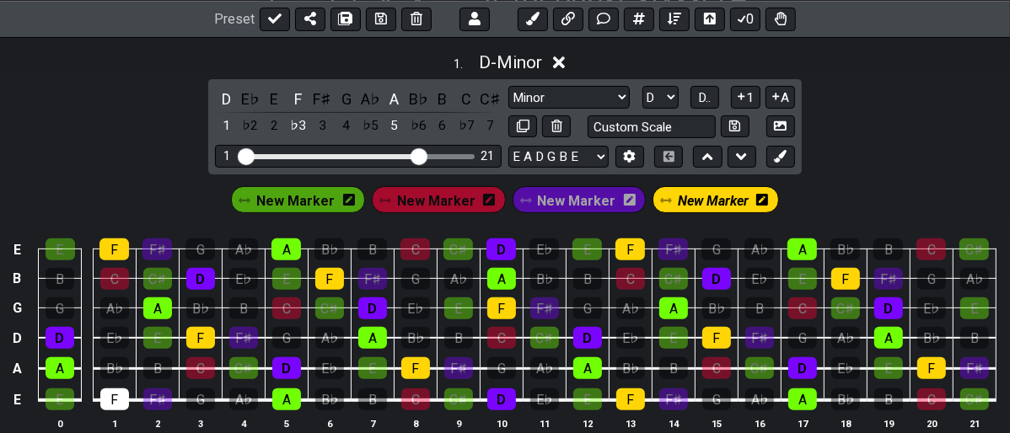
click at [731, 194] on span "New Marker" at bounding box center [713, 201] width 71 height 24
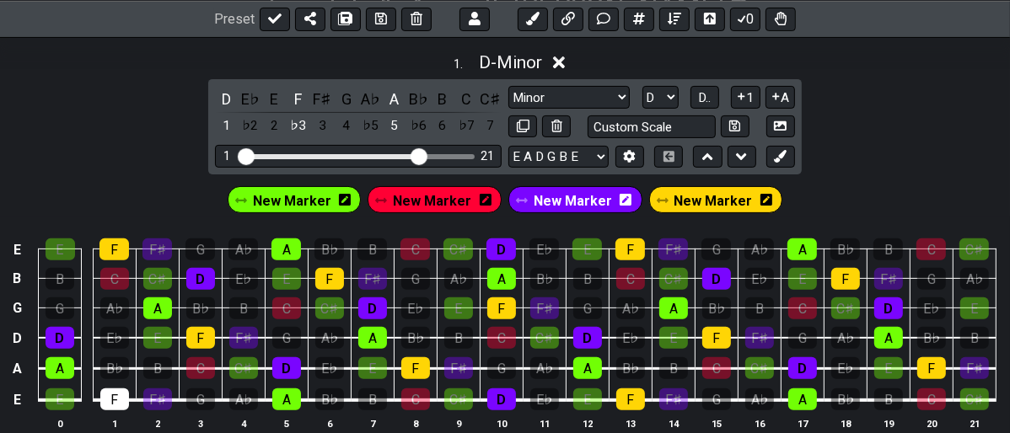
click at [784, 142] on div "D E♭ E F F♯ G A♭ A B♭ B C C♯ 1 ♭2 2 ♭3 3 4 ♭5 5 ♭6 6 ♭7 7 New Scale New Scale M…" at bounding box center [505, 126] width 594 height 95
click at [775, 153] on icon at bounding box center [780, 156] width 13 height 13
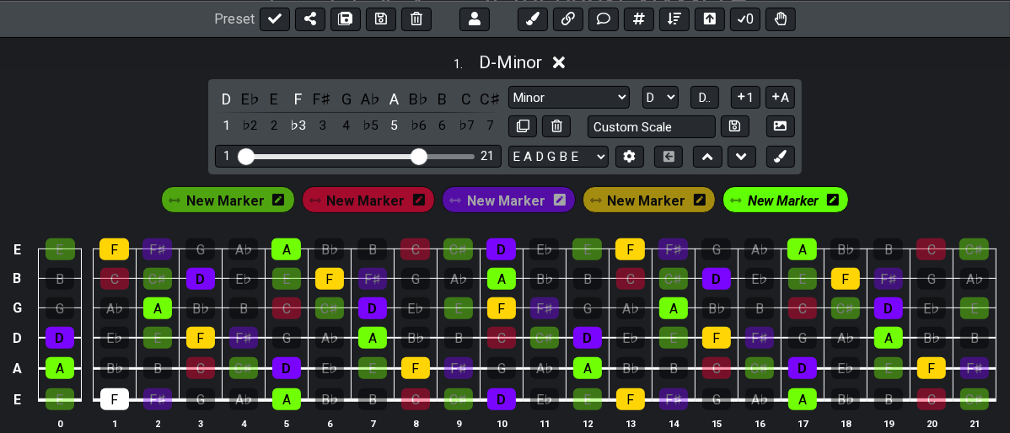
click at [814, 198] on div "New Marker" at bounding box center [786, 199] width 126 height 27
click at [827, 196] on icon at bounding box center [833, 200] width 12 height 12
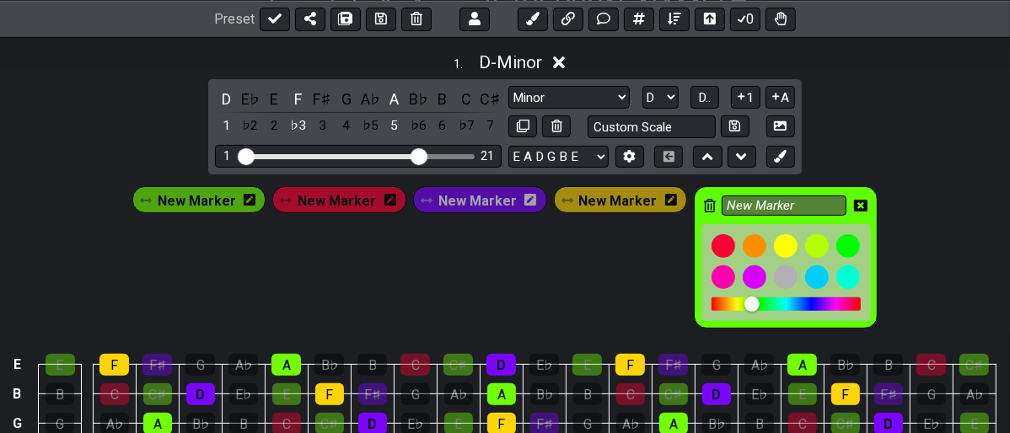
click at [704, 203] on icon at bounding box center [710, 205] width 12 height 13
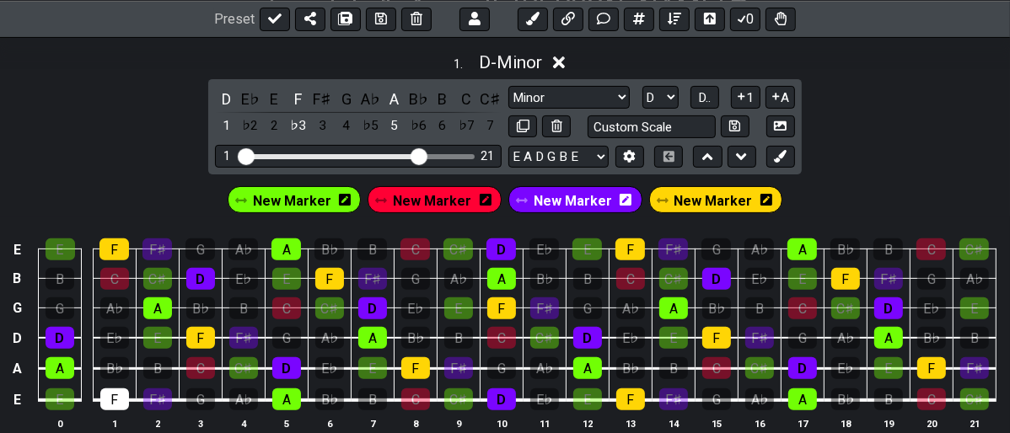
click at [664, 189] on div "New Marker" at bounding box center [716, 199] width 134 height 27
click at [666, 197] on div "New Marker" at bounding box center [716, 199] width 134 height 27
click at [123, 394] on div "F" at bounding box center [114, 400] width 29 height 22
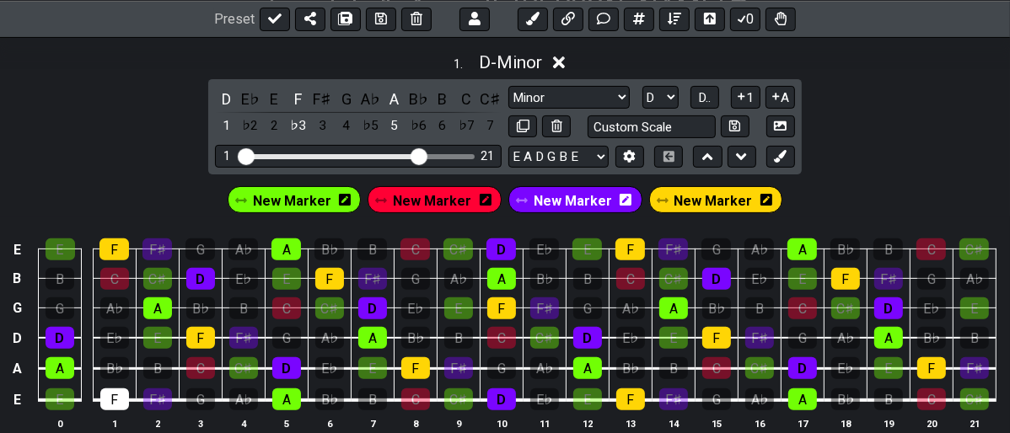
click at [657, 198] on icon at bounding box center [663, 200] width 12 height 5
click at [680, 184] on div "New Marker" at bounding box center [716, 200] width 141 height 34
click at [680, 196] on span "New Marker" at bounding box center [713, 201] width 78 height 24
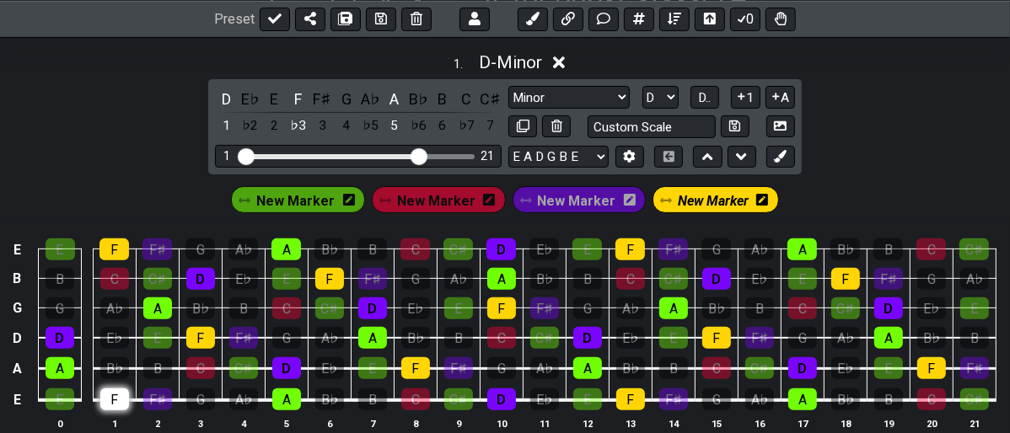
click at [111, 400] on div "F" at bounding box center [114, 400] width 29 height 22
click at [875, 103] on div "1 . D - Minor D E♭ E F F♯ G A♭ A B♭ B C C♯ 1 ♭2 2 ♭3 3 4 ♭5 5 ♭6 6 ♭7 7 New Sca…" at bounding box center [505, 248] width 1010 height 412
click at [660, 201] on icon at bounding box center [666, 201] width 12 height 12
click at [660, 200] on icon at bounding box center [666, 200] width 12 height 5
click at [678, 192] on span "New Marker" at bounding box center [713, 201] width 71 height 24
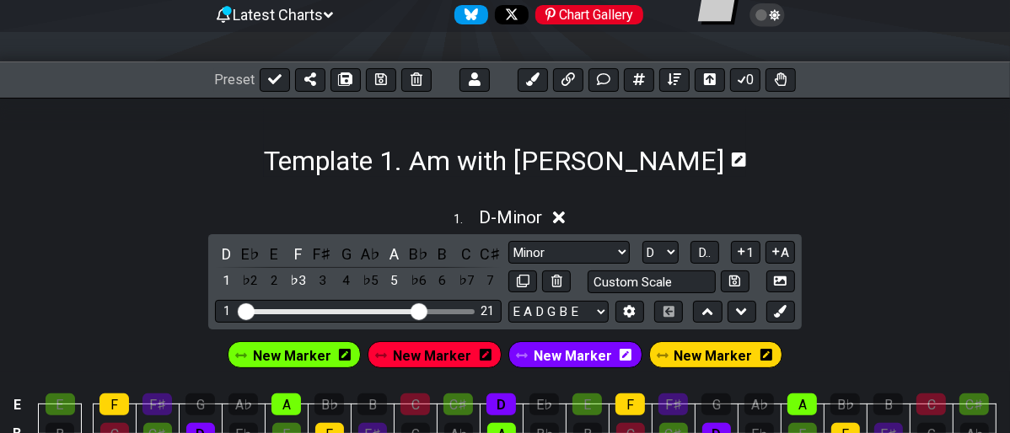
scroll to position [145, 0]
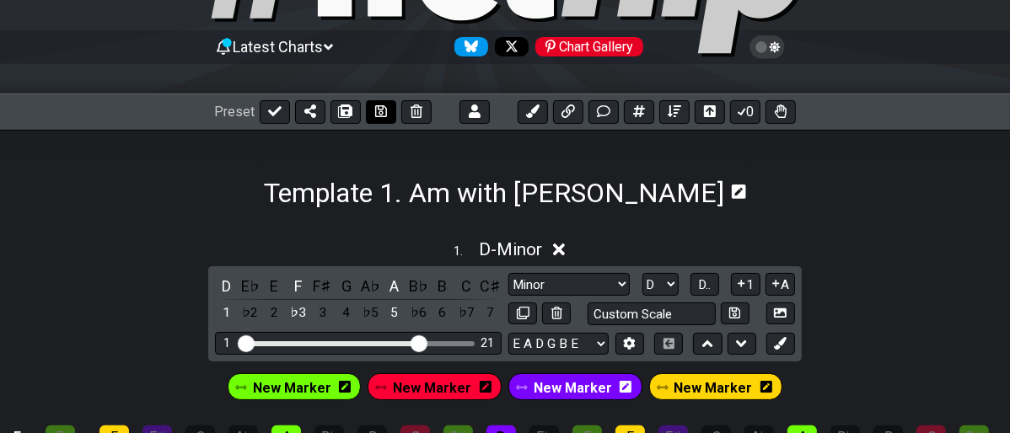
click at [376, 108] on icon at bounding box center [381, 111] width 12 height 12
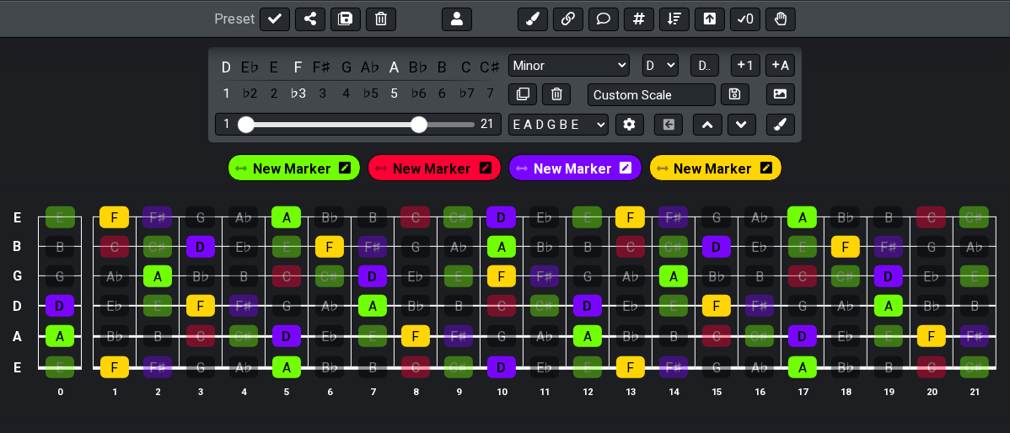
scroll to position [332, 0]
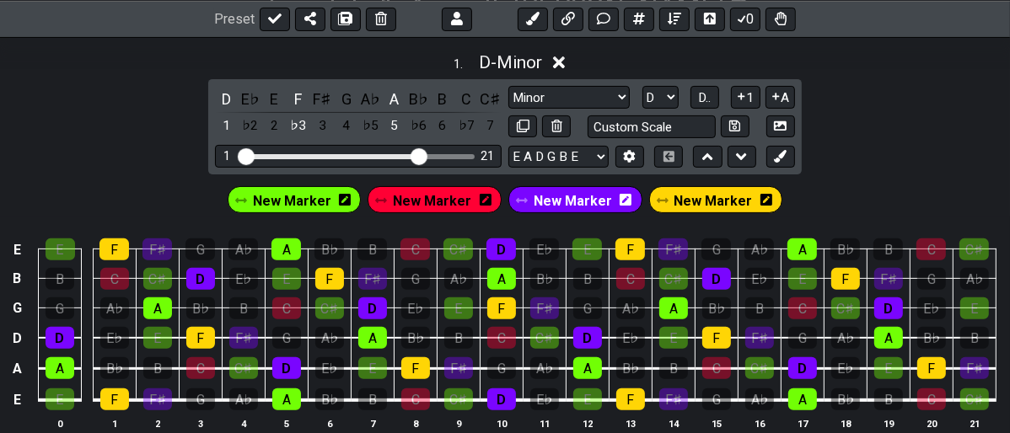
click at [316, 191] on span "New Marker" at bounding box center [292, 201] width 78 height 24
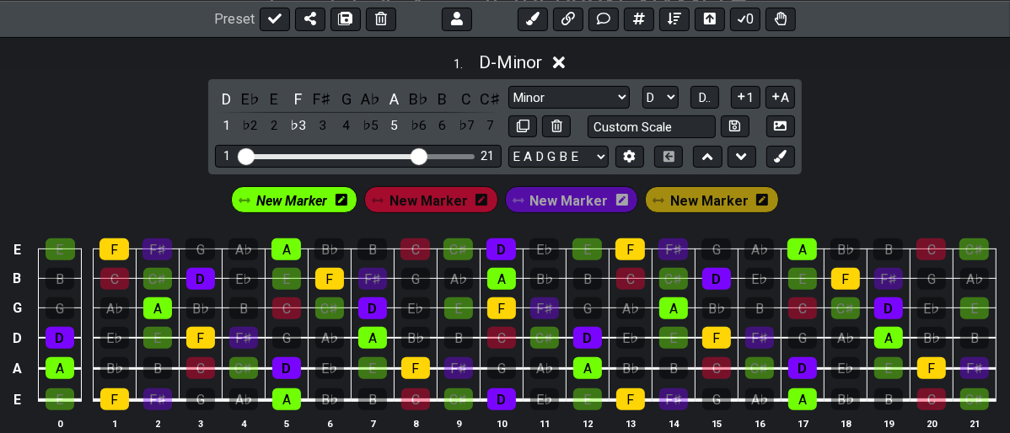
click at [357, 196] on div "New Marker" at bounding box center [294, 199] width 126 height 27
click at [347, 200] on icon at bounding box center [342, 200] width 12 height 12
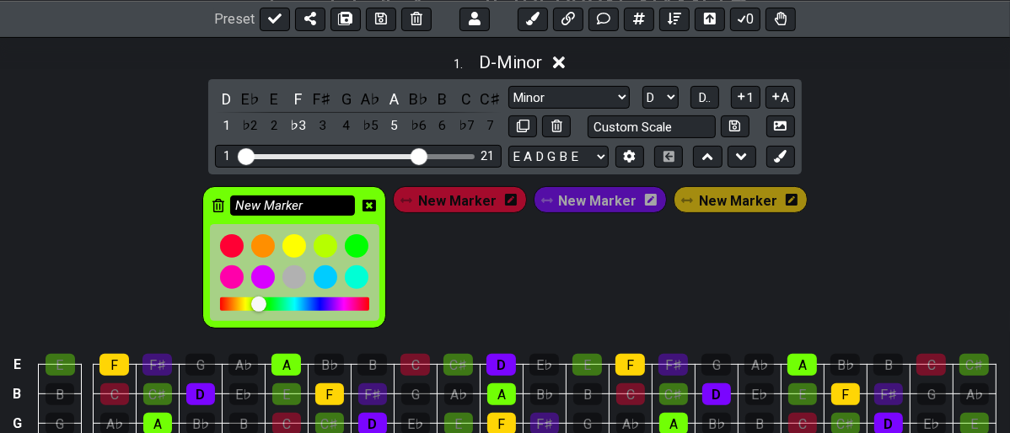
click at [332, 209] on input "New Marker" at bounding box center [292, 206] width 125 height 21
type input "N"
type input "A"
click at [443, 258] on div "A New Marker New Marker New Marker" at bounding box center [505, 257] width 612 height 149
click at [476, 190] on span "New Marker" at bounding box center [457, 201] width 78 height 24
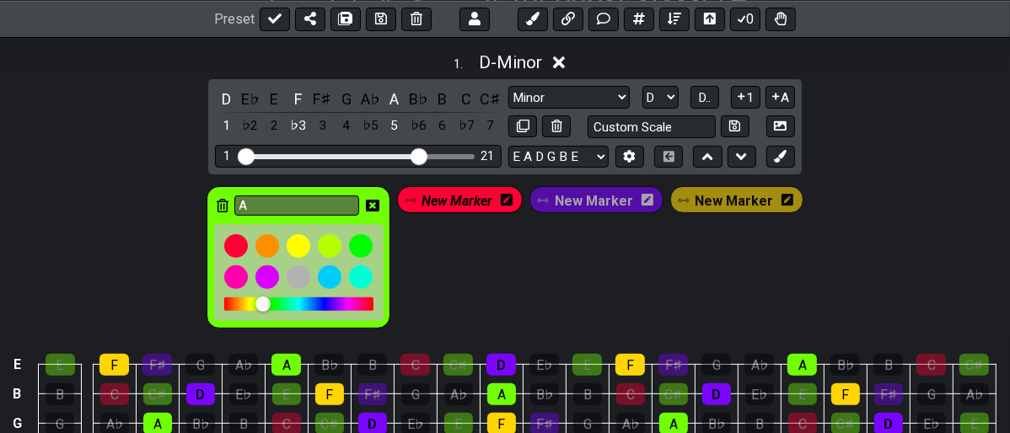
click at [506, 196] on icon at bounding box center [507, 200] width 12 height 12
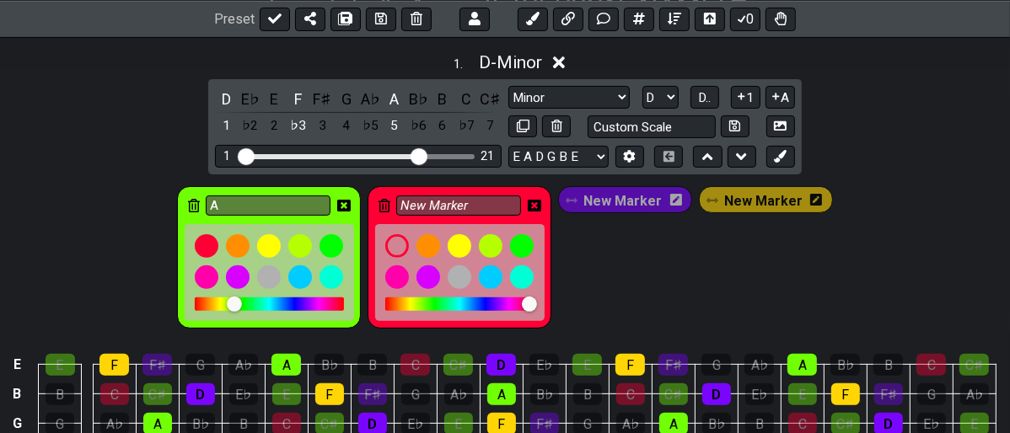
click at [500, 186] on div "New Marker" at bounding box center [460, 257] width 184 height 142
click at [186, 218] on div "A" at bounding box center [269, 257] width 184 height 142
click at [351, 200] on icon at bounding box center [343, 206] width 13 height 12
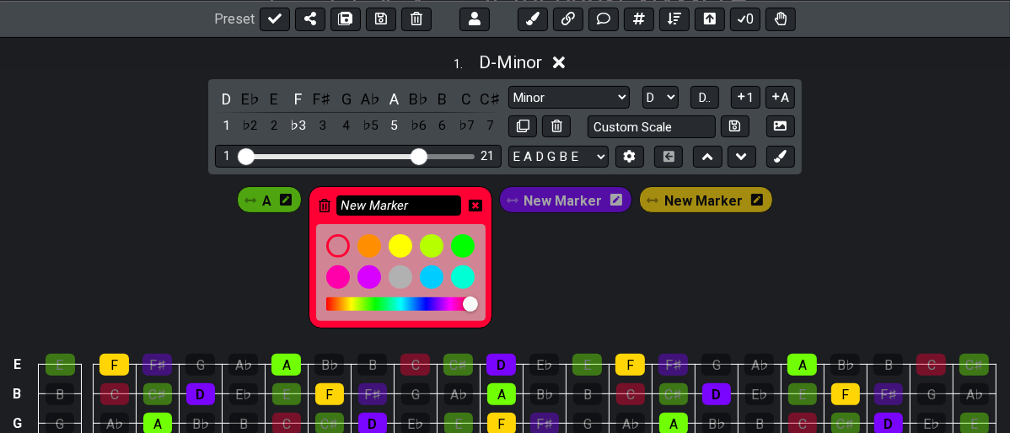
click at [398, 196] on input "New Marker" at bounding box center [398, 206] width 125 height 21
click at [416, 196] on input "New Marker" at bounding box center [398, 206] width 125 height 21
type input "N"
type input "C"
click at [537, 259] on div "A C New Marker New Marker" at bounding box center [505, 257] width 543 height 149
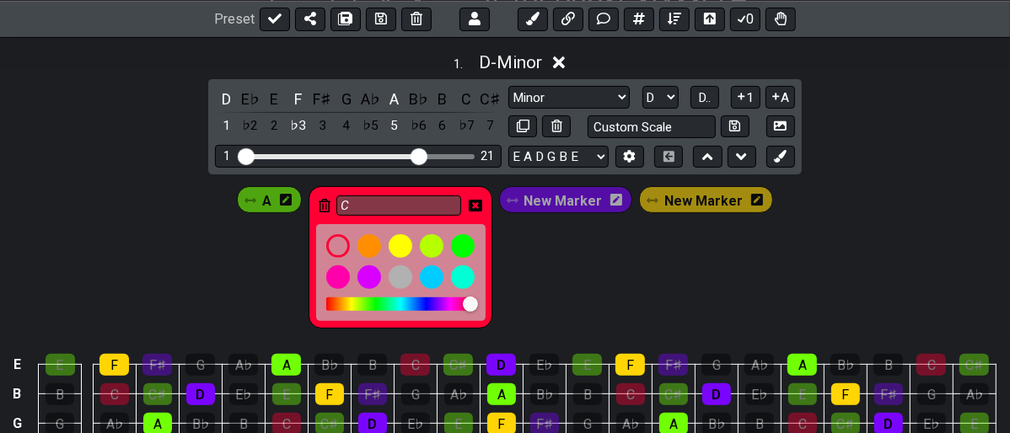
click at [256, 261] on div "A C New Marker New Marker" at bounding box center [505, 257] width 543 height 149
click at [482, 207] on icon at bounding box center [475, 206] width 13 height 12
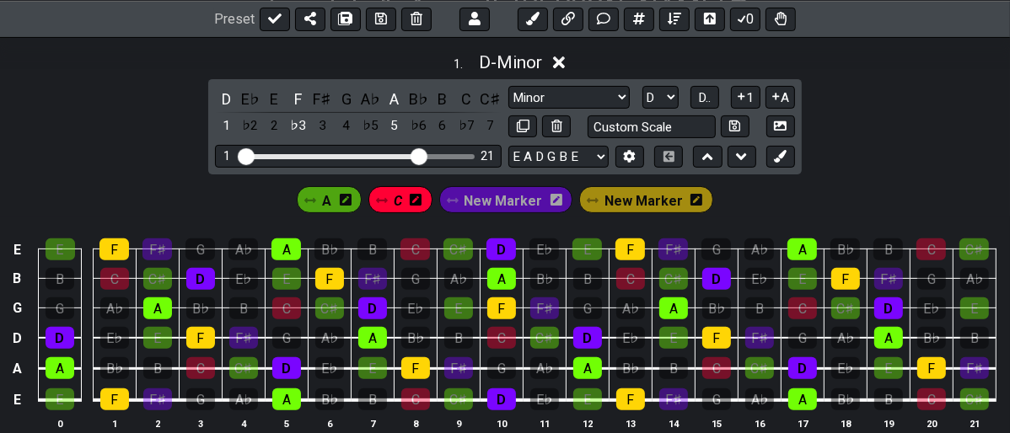
click at [484, 208] on span "New Marker" at bounding box center [503, 201] width 78 height 24
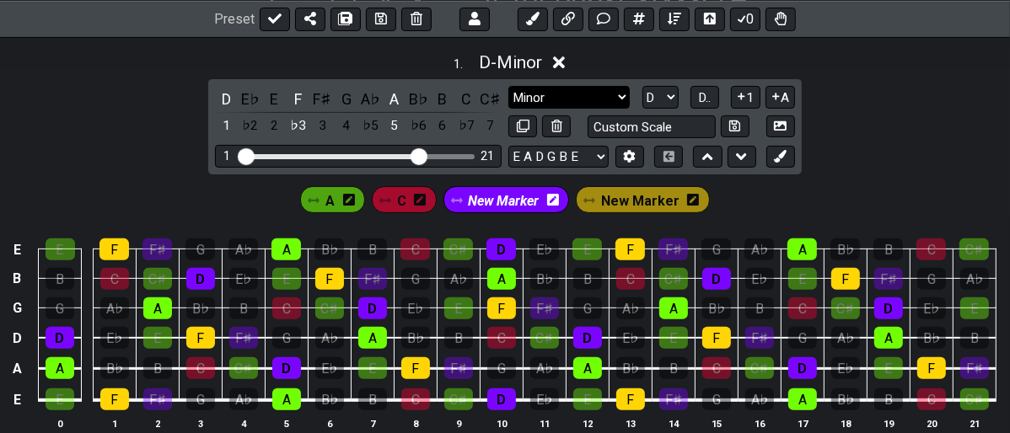
click at [621, 93] on select "New Scale New Scale Minor Pentatonic Major Pentatonic Minor Blues Major Blues M…" at bounding box center [568, 97] width 121 height 23
click at [622, 62] on div "1 . D - Minor" at bounding box center [505, 58] width 1010 height 32
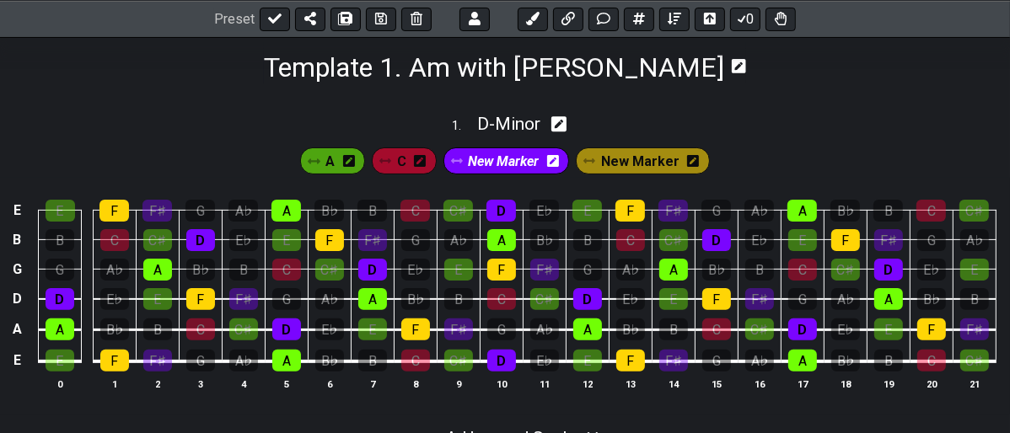
scroll to position [239, 0]
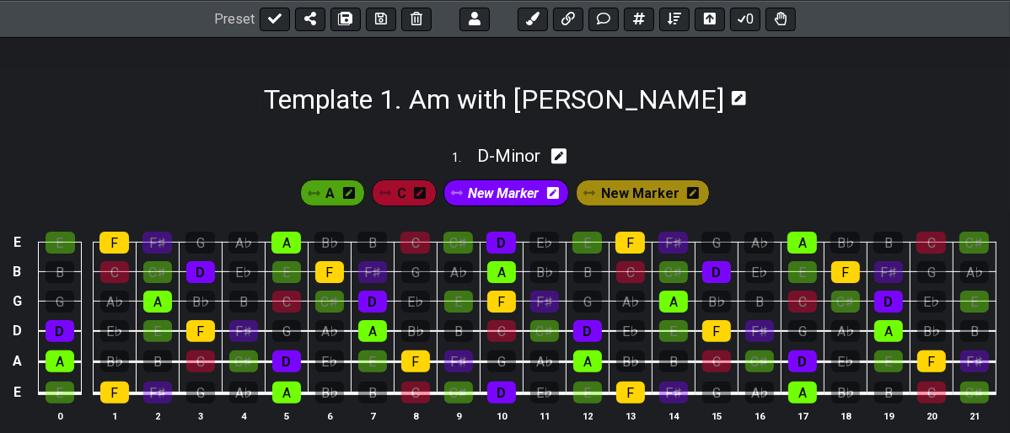
click at [577, 165] on div "1 . D - Minor" at bounding box center [505, 152] width 1010 height 32
select select "Minor"
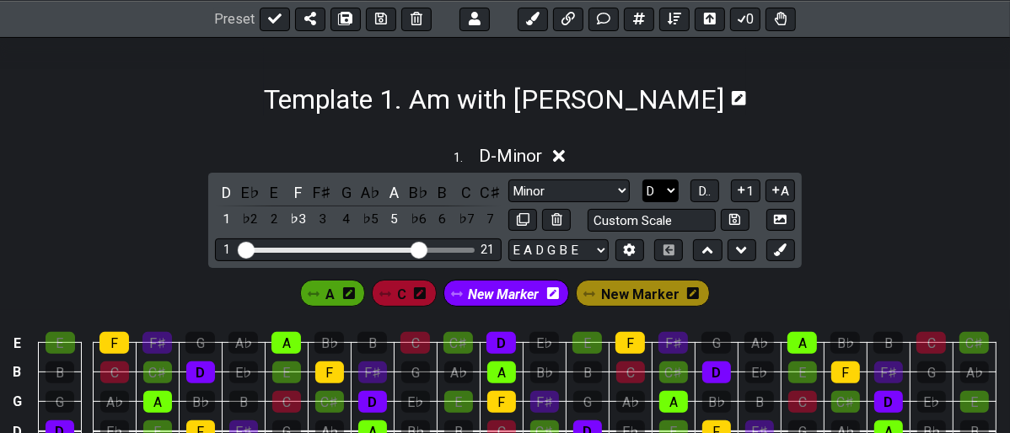
click at [660, 188] on select "A♭ A A♯ B♭ B C C♯ D♭ D D♯ E♭ E F F♯ G♭ G G♯" at bounding box center [660, 191] width 36 height 23
select select "A"
click at [642, 180] on select "A♭ A A♯ B♭ B C C♯ D♭ D D♯ E♭ E F F♯ G♭ G G♯" at bounding box center [660, 191] width 36 height 23
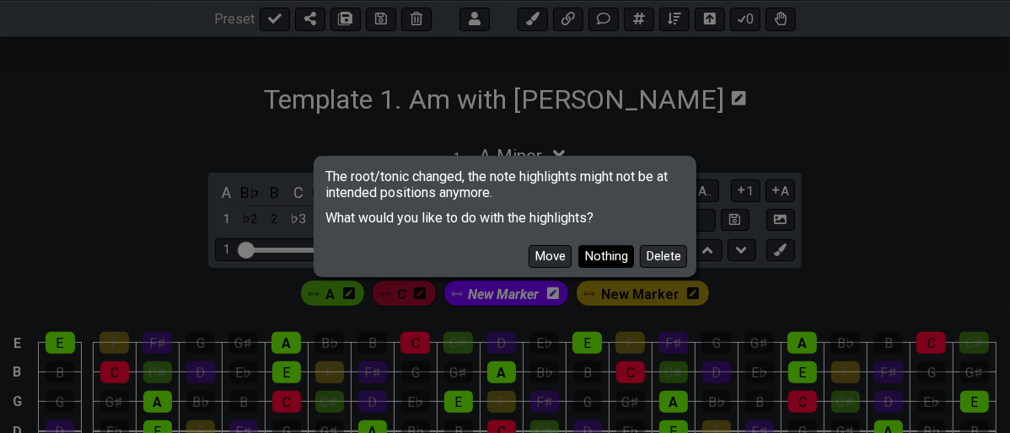
click at [591, 250] on button "Nothing" at bounding box center [606, 256] width 56 height 23
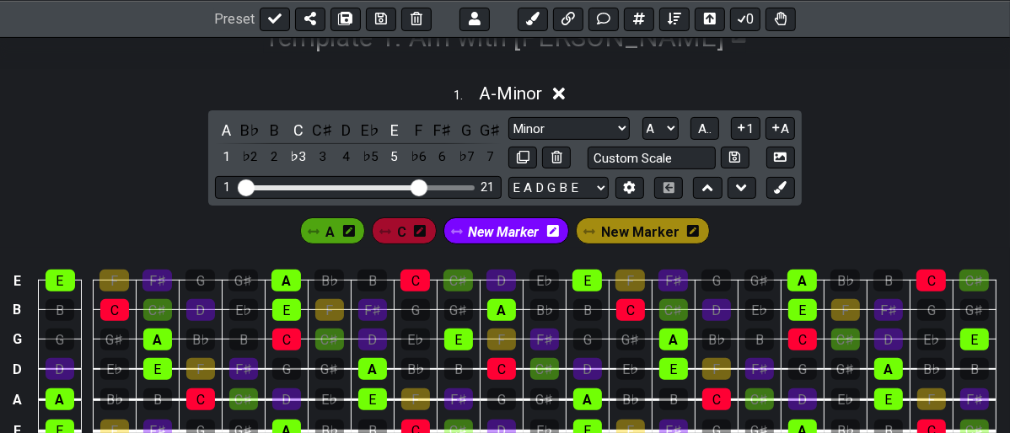
scroll to position [332, 0]
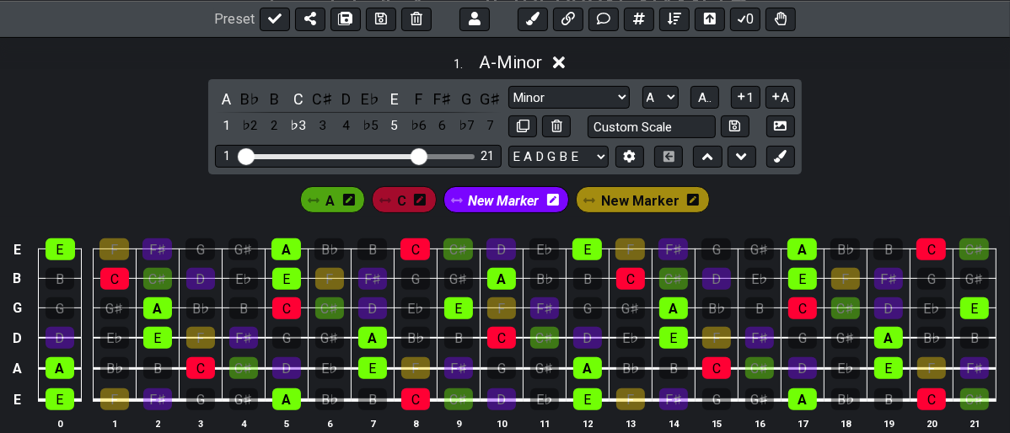
click at [511, 193] on span "New Marker" at bounding box center [503, 201] width 71 height 24
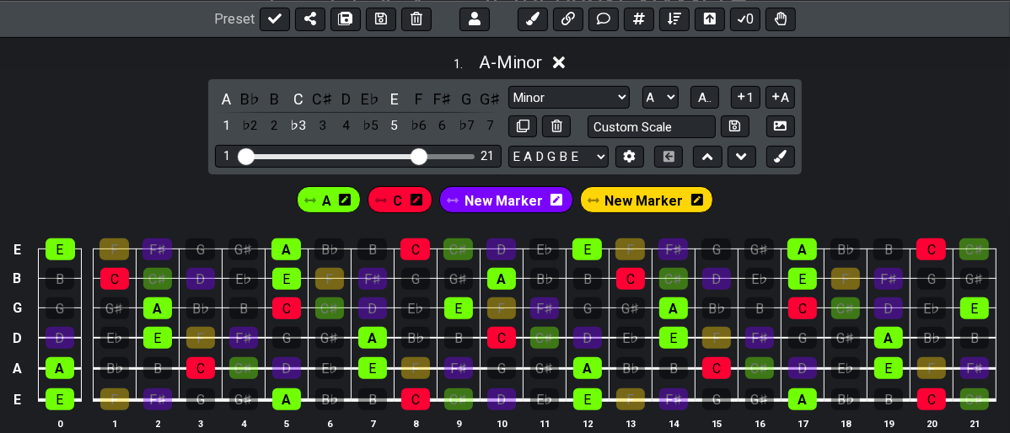
click at [511, 194] on span "New Marker" at bounding box center [504, 201] width 78 height 24
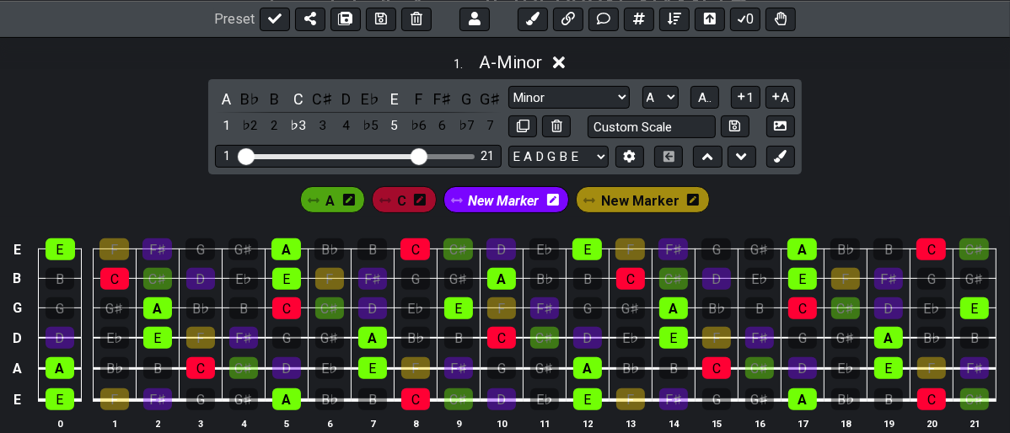
click at [504, 194] on span "New Marker" at bounding box center [503, 201] width 71 height 24
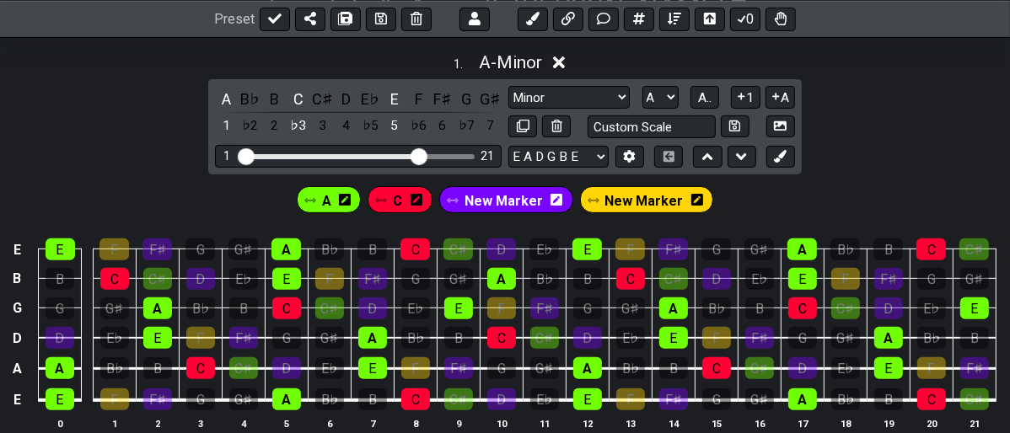
click at [504, 194] on span "New Marker" at bounding box center [504, 201] width 78 height 24
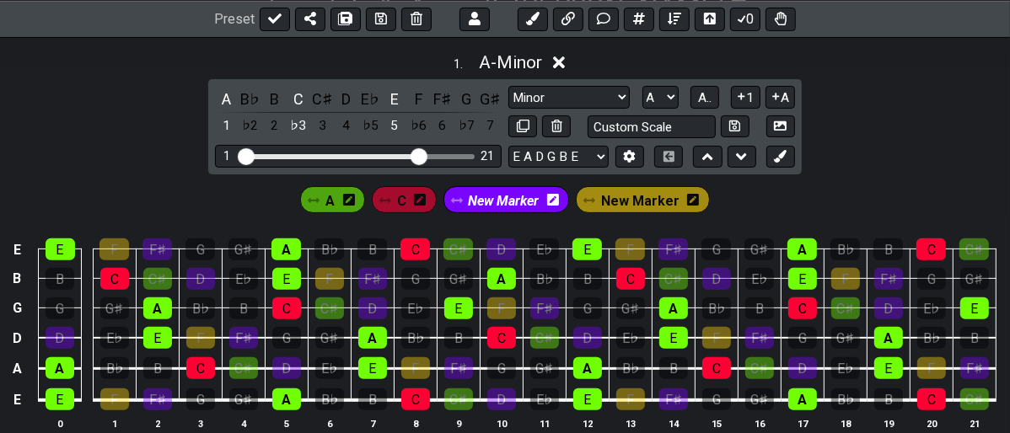
click at [326, 198] on div "A" at bounding box center [332, 199] width 65 height 27
click at [331, 202] on span "A" at bounding box center [329, 201] width 9 height 24
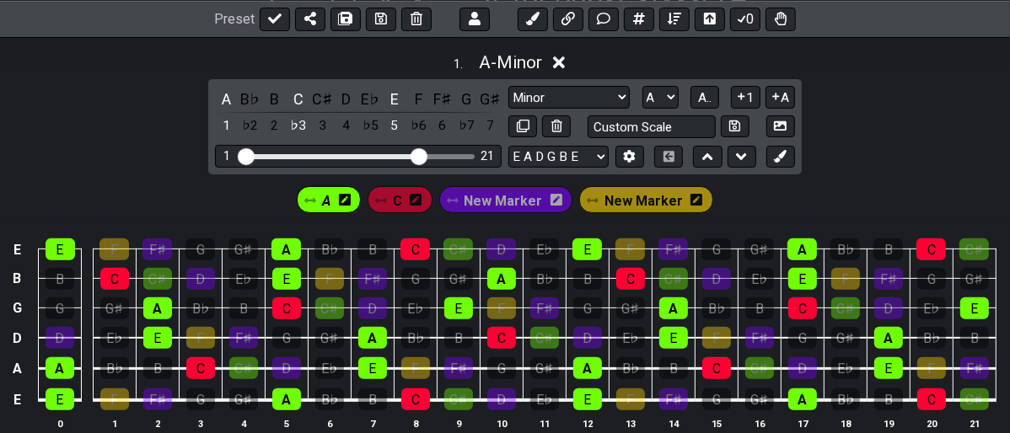
click at [331, 202] on span "A" at bounding box center [326, 201] width 8 height 24
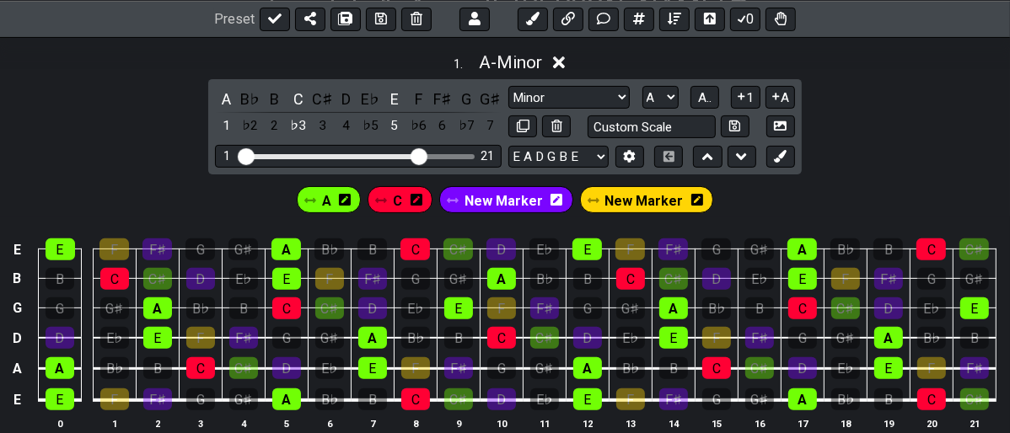
click at [351, 200] on icon at bounding box center [345, 200] width 12 height 12
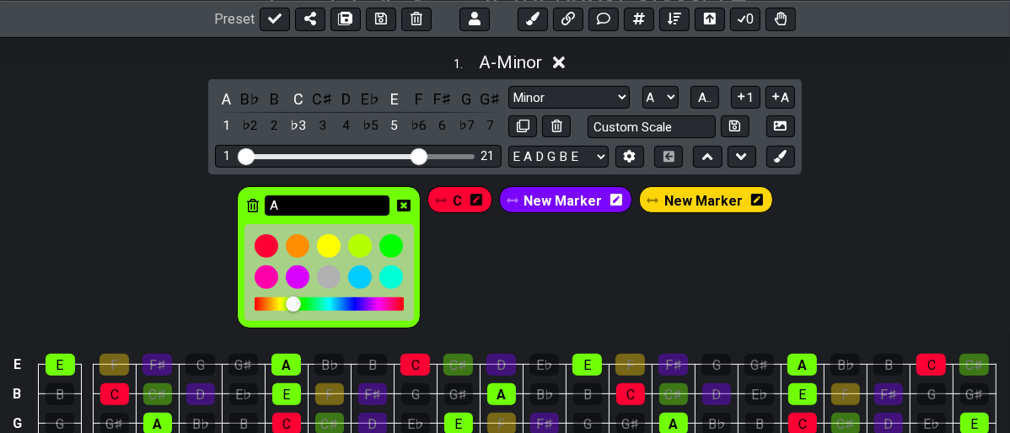
click at [339, 196] on input "A" at bounding box center [327, 206] width 125 height 21
type input "A/E"
click at [543, 267] on div "A/E C New Marker New Marker" at bounding box center [505, 257] width 543 height 149
drag, startPoint x: 449, startPoint y: 349, endPoint x: 474, endPoint y: 293, distance: 61.9
click at [460, 326] on section "A/E C New Marker New Marker E E F F♯ G G♯ A B♭ B C C♯ D E♭ E F F♯ G G♯ A B♭ B C…" at bounding box center [505, 372] width 1010 height 395
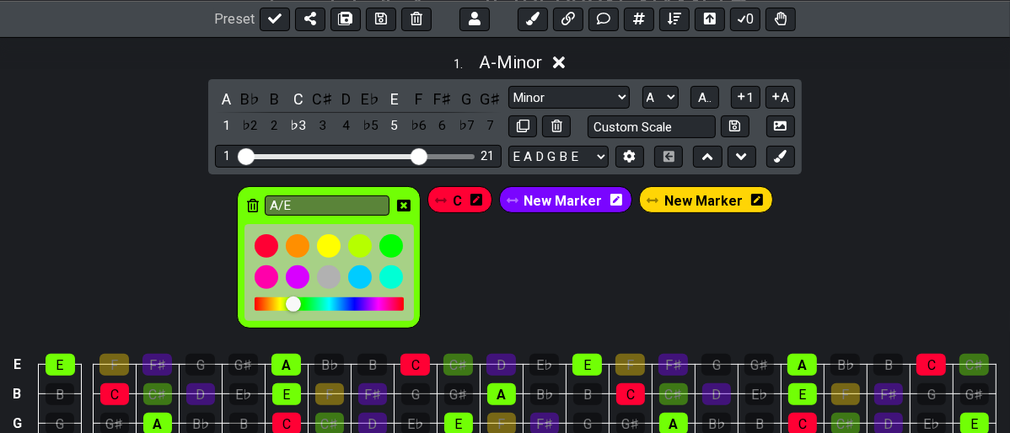
drag, startPoint x: 486, startPoint y: 270, endPoint x: 464, endPoint y: 201, distance: 72.8
click at [476, 233] on div "A/E C New Marker New Marker" at bounding box center [505, 257] width 543 height 149
click at [461, 198] on span "C" at bounding box center [457, 201] width 9 height 24
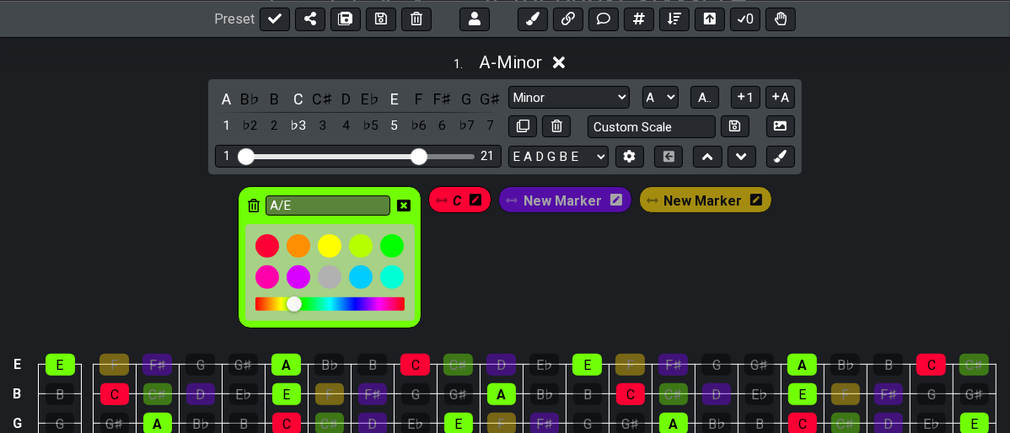
click at [411, 200] on icon at bounding box center [403, 206] width 13 height 12
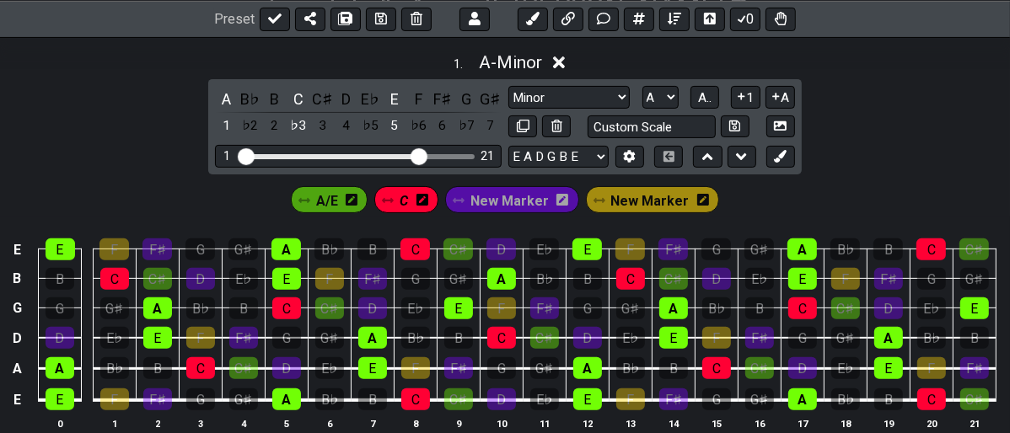
click at [511, 189] on span "New Marker" at bounding box center [509, 201] width 78 height 24
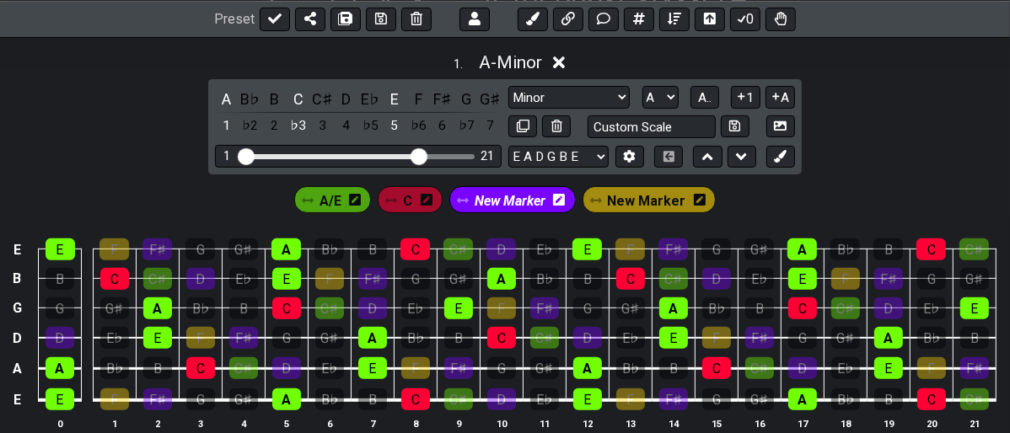
click at [508, 191] on span "New Marker" at bounding box center [510, 201] width 71 height 24
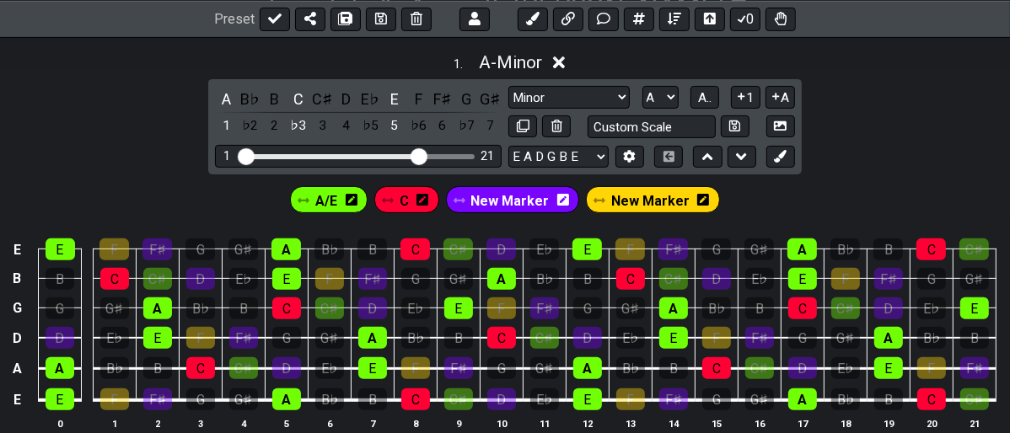
click at [508, 191] on span "New Marker" at bounding box center [509, 201] width 78 height 24
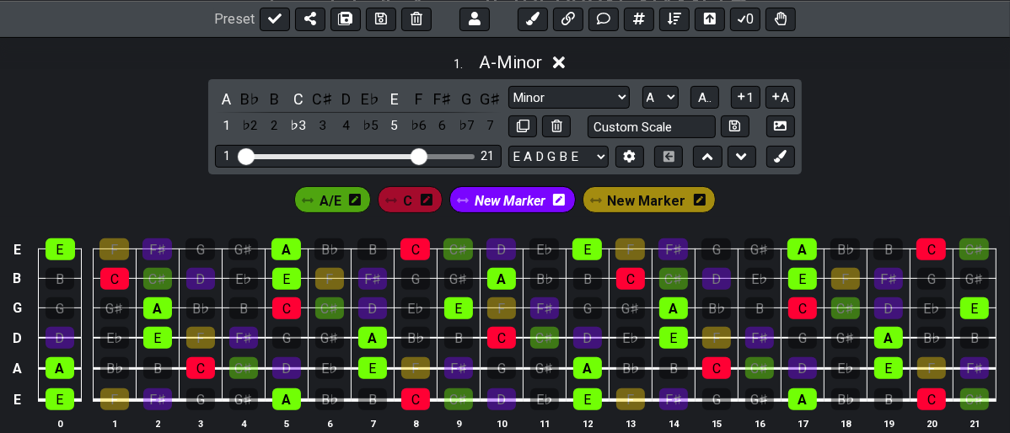
click at [505, 193] on span "New Marker" at bounding box center [510, 201] width 71 height 24
click at [504, 193] on span "New Marker" at bounding box center [510, 201] width 71 height 24
click at [560, 194] on icon at bounding box center [559, 200] width 12 height 12
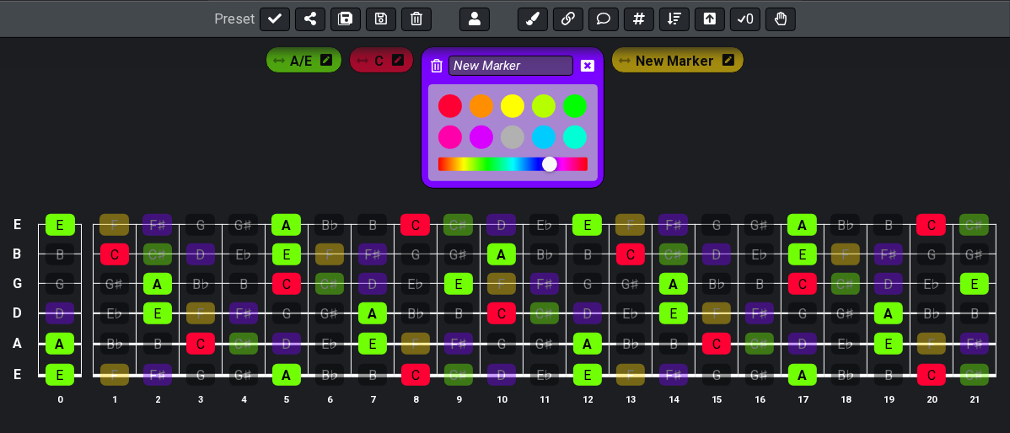
scroll to position [426, 0]
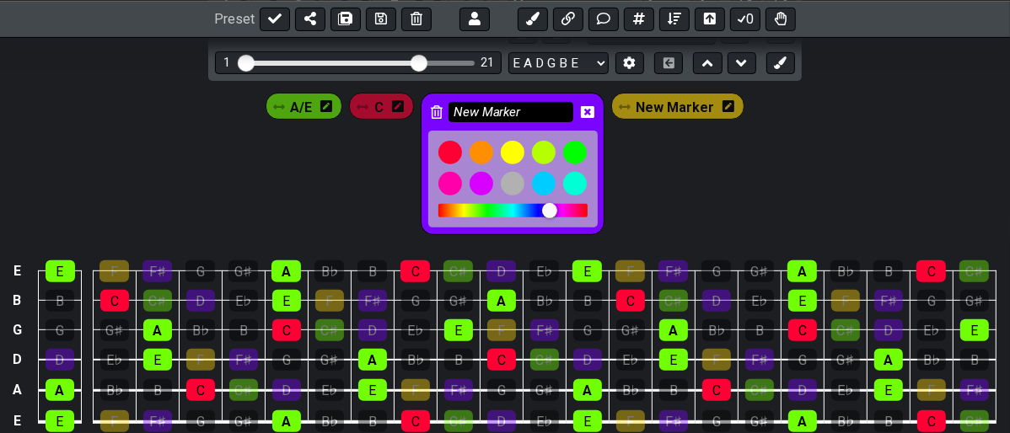
click at [531, 107] on input "New Marker" at bounding box center [511, 112] width 125 height 21
type input "N"
type input "D/F#"
click at [685, 194] on div "A/E C D/F# New Marker" at bounding box center [505, 163] width 486 height 149
click at [598, 122] on div "D/F#" at bounding box center [513, 164] width 184 height 142
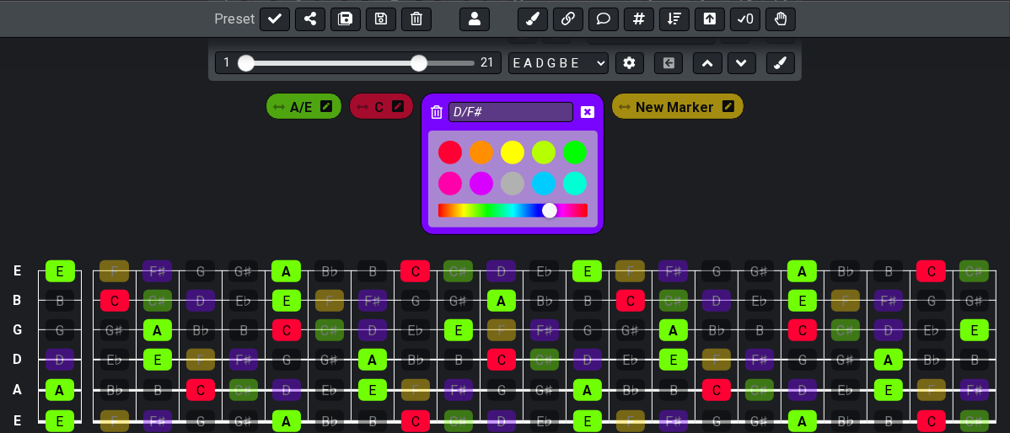
drag, startPoint x: 368, startPoint y: 228, endPoint x: 496, endPoint y: 91, distance: 187.3
click at [368, 227] on div "A/E C D/F# New Marker" at bounding box center [505, 163] width 486 height 149
click at [592, 108] on icon at bounding box center [587, 111] width 13 height 13
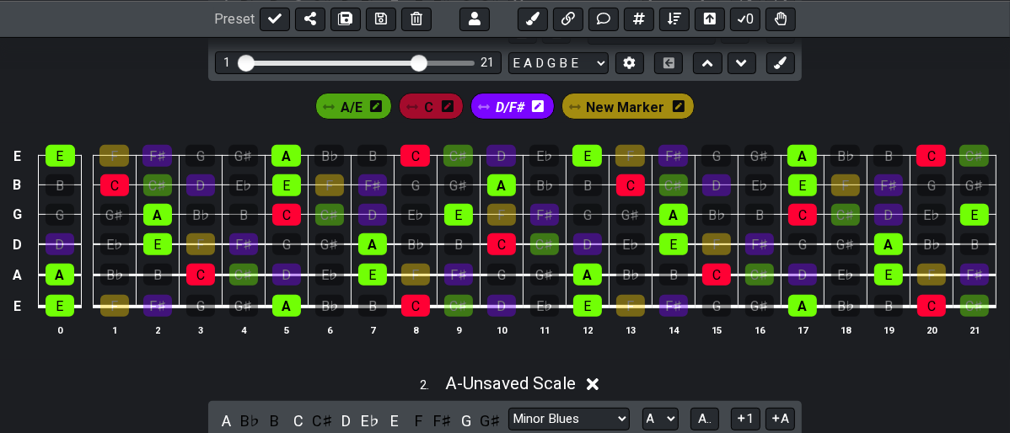
click at [627, 99] on span "New Marker" at bounding box center [625, 107] width 78 height 24
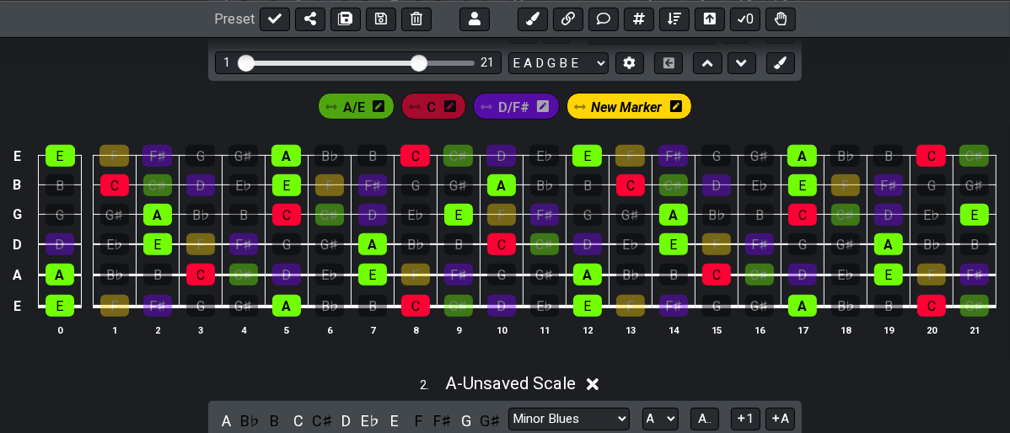
click at [635, 106] on span "New Marker" at bounding box center [626, 107] width 71 height 24
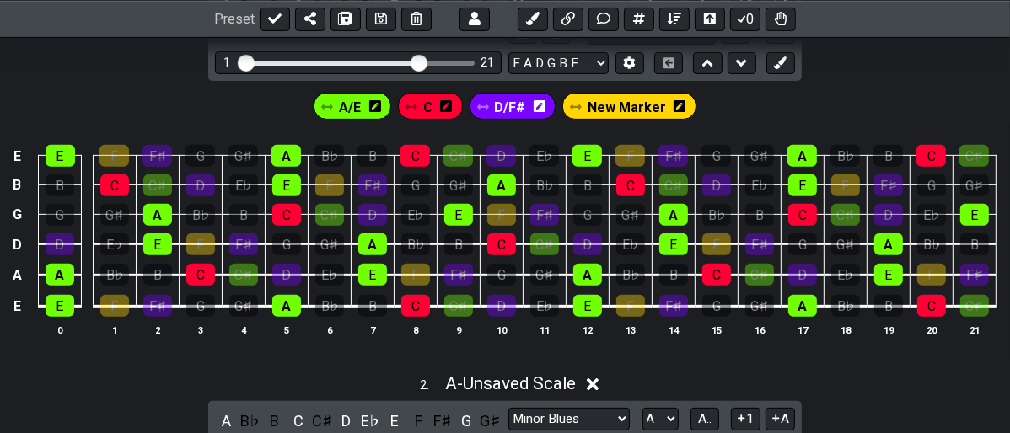
drag, startPoint x: 635, startPoint y: 106, endPoint x: 614, endPoint y: 113, distance: 22.1
click at [614, 113] on span "New Marker" at bounding box center [627, 107] width 78 height 24
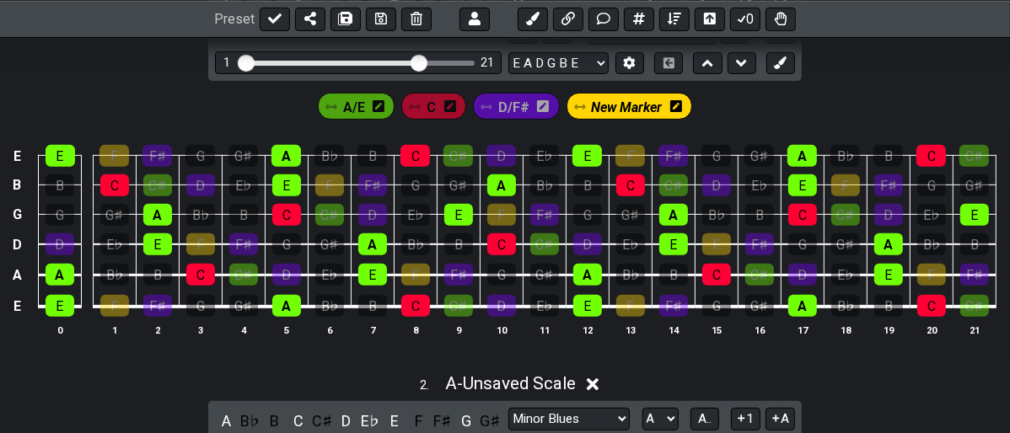
click at [675, 113] on icon at bounding box center [676, 107] width 12 height 24
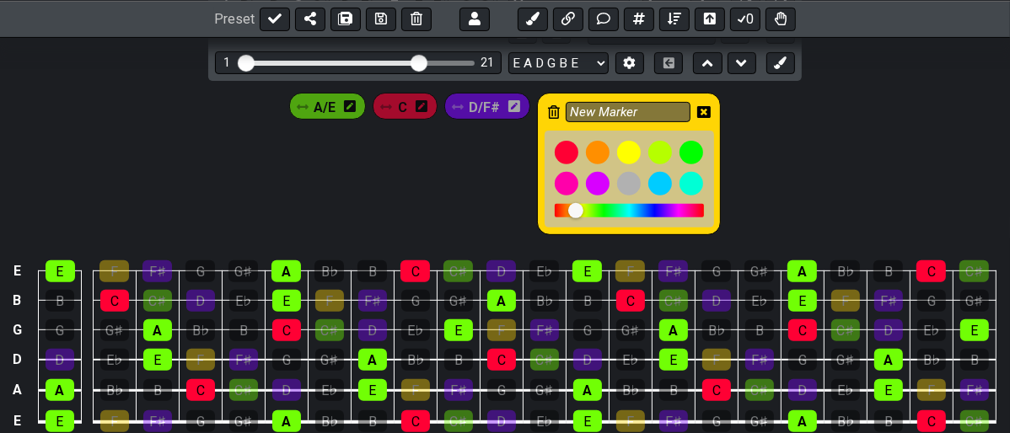
drag, startPoint x: 657, startPoint y: 110, endPoint x: 559, endPoint y: 128, distance: 99.5
click at [562, 128] on div "New Marker" at bounding box center [629, 164] width 184 height 142
type input "F"
click at [704, 107] on icon at bounding box center [703, 111] width 13 height 13
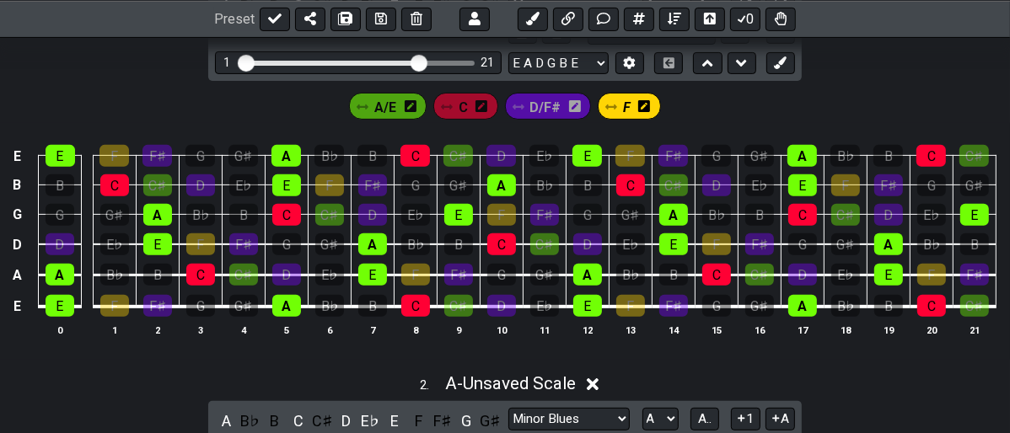
click at [815, 110] on div "A/E C D/F# F" at bounding box center [505, 102] width 1010 height 42
click at [548, 110] on span "D/F#" at bounding box center [544, 107] width 31 height 24
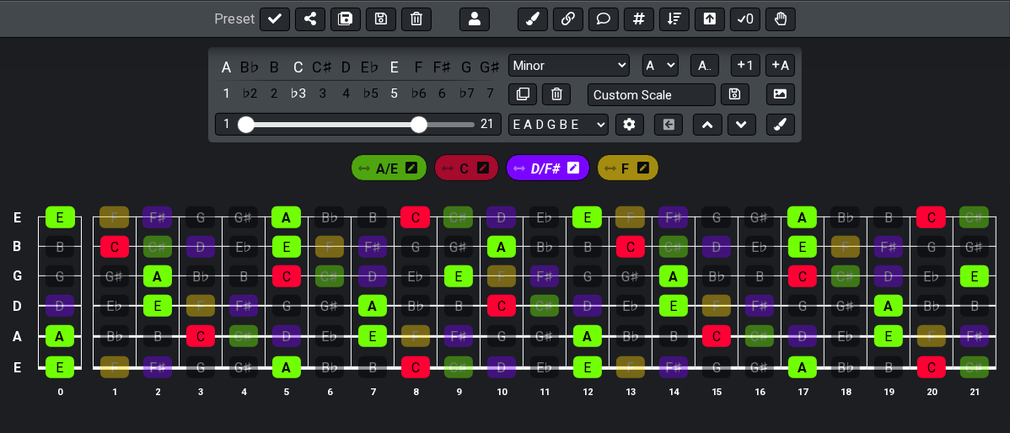
scroll to position [332, 0]
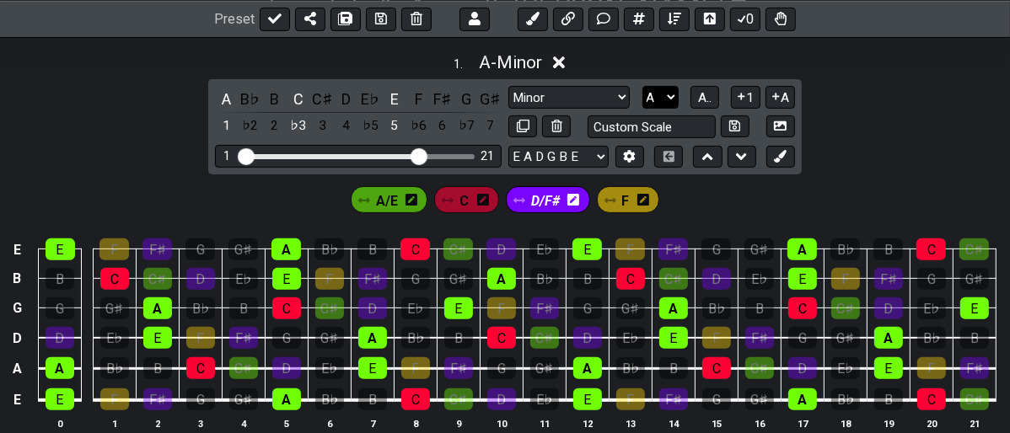
click at [666, 93] on select "A♭ A A♯ B♭ B C C♯ D♭ D D♯ E♭ E F F♯ G♭ G G♯" at bounding box center [660, 97] width 36 height 23
click at [642, 86] on select "A♭ A A♯ B♭ B C C♯ D♭ D D♯ E♭ E F F♯ G♭ G G♯" at bounding box center [660, 97] width 36 height 23
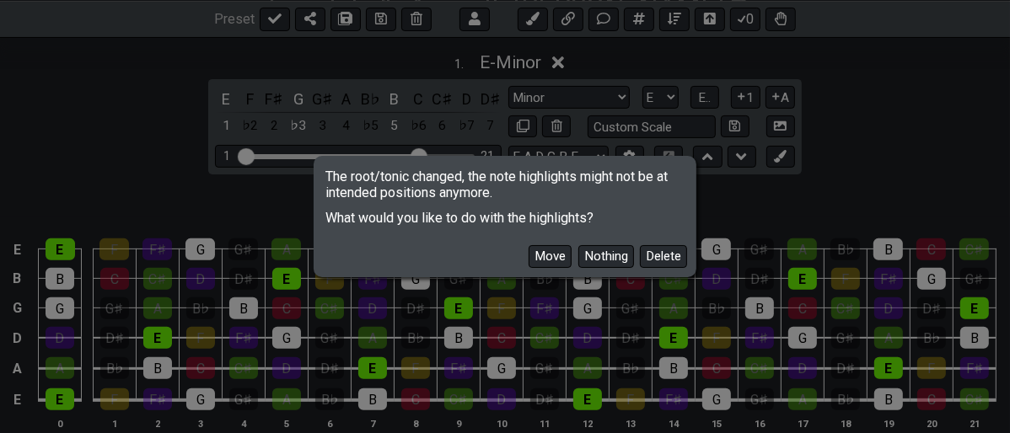
click at [777, 194] on div "The root/tonic changed, the note highlights might not be at intended positions …" at bounding box center [505, 216] width 1010 height 433
click at [600, 255] on button "Nothing" at bounding box center [606, 256] width 56 height 23
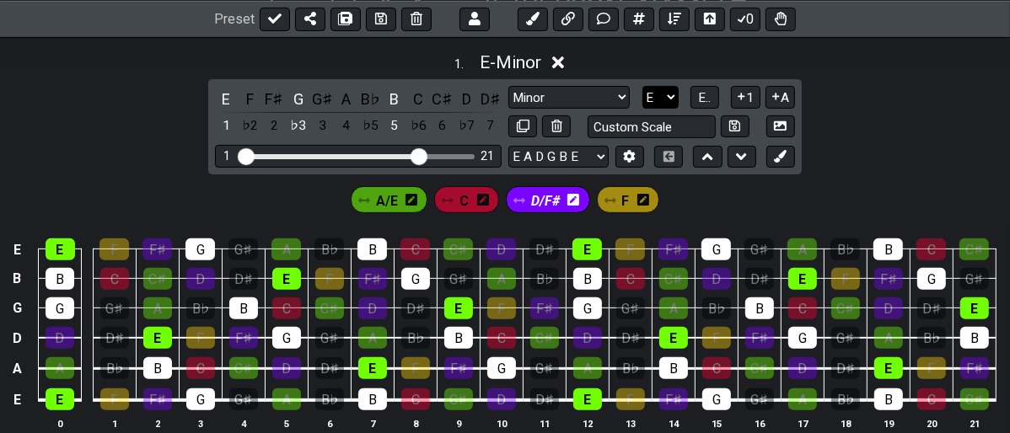
click at [673, 91] on select "A♭ A A♯ B♭ B C C♯ D♭ D D♯ E♭ E F F♯ G♭ G G♯" at bounding box center [660, 97] width 36 height 23
select select "A"
click at [642, 86] on select "A♭ A A♯ B♭ B C C♯ D♭ D D♯ E♭ E F F♯ G♭ G G♯" at bounding box center [660, 97] width 36 height 23
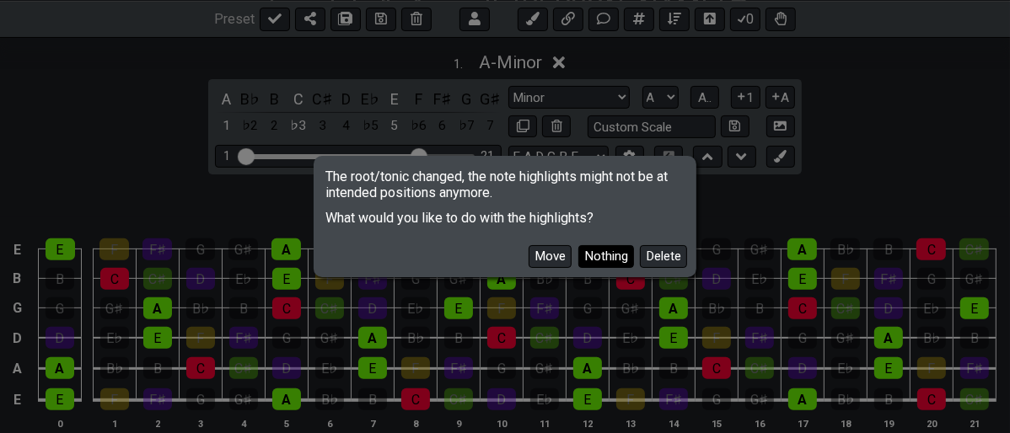
click at [590, 255] on button "Nothing" at bounding box center [606, 256] width 56 height 23
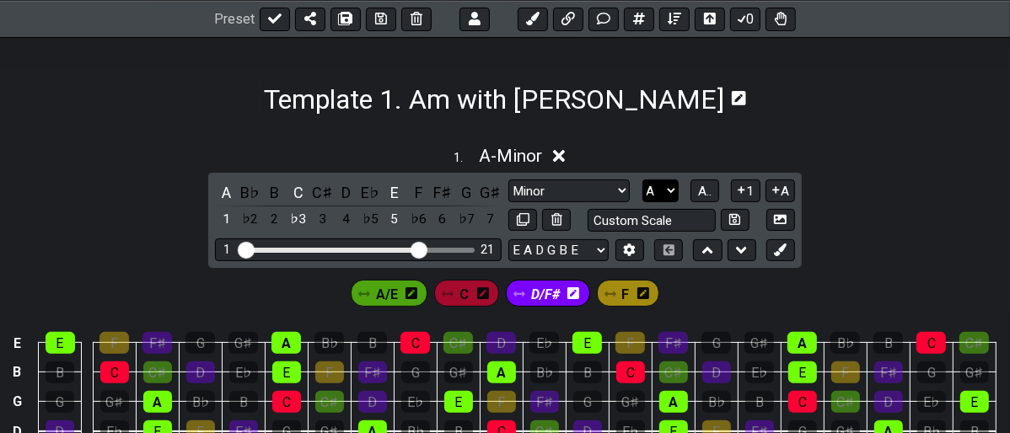
scroll to position [145, 0]
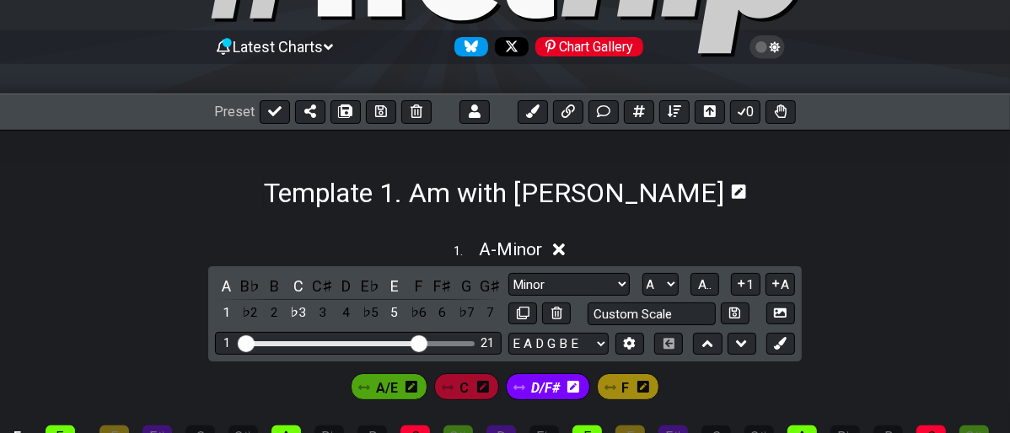
drag, startPoint x: 465, startPoint y: 181, endPoint x: 486, endPoint y: 188, distance: 22.1
click at [486, 188] on h1 "Template 1. Am with [PERSON_NAME]" at bounding box center [494, 193] width 460 height 32
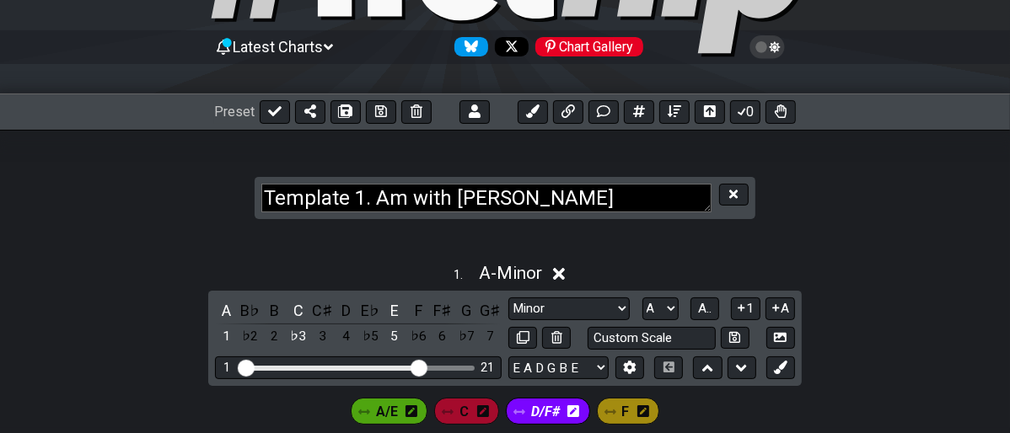
drag, startPoint x: 350, startPoint y: 193, endPoint x: 357, endPoint y: 199, distance: 9.6
click at [354, 196] on textarea "Template 1. Am with [PERSON_NAME]" at bounding box center [486, 199] width 450 height 30
click at [347, 204] on textarea "Triads1. Am with [PERSON_NAME]" at bounding box center [486, 199] width 450 height 30
drag, startPoint x: 534, startPoint y: 203, endPoint x: 405, endPoint y: 201, distance: 129.0
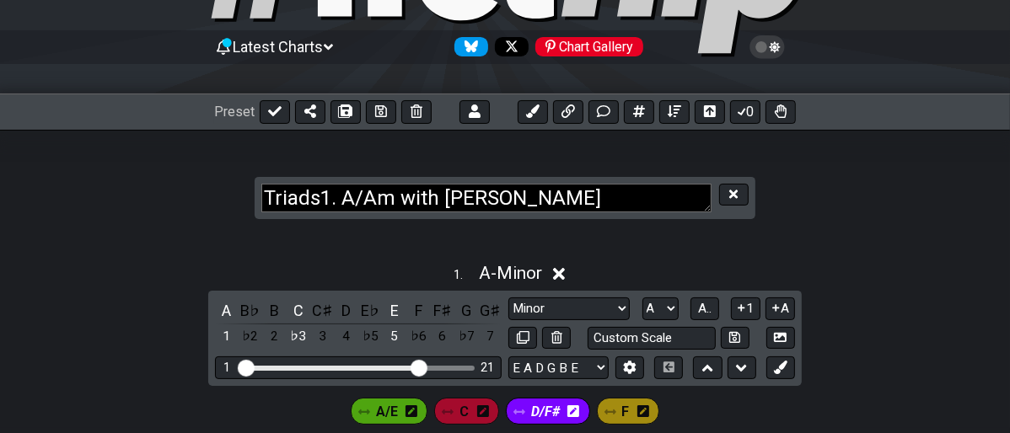
click at [406, 201] on textarea "Triads1. A/Am with [PERSON_NAME]" at bounding box center [486, 199] width 450 height 30
click at [861, 277] on div "1 . A - Minor" at bounding box center [505, 269] width 1010 height 32
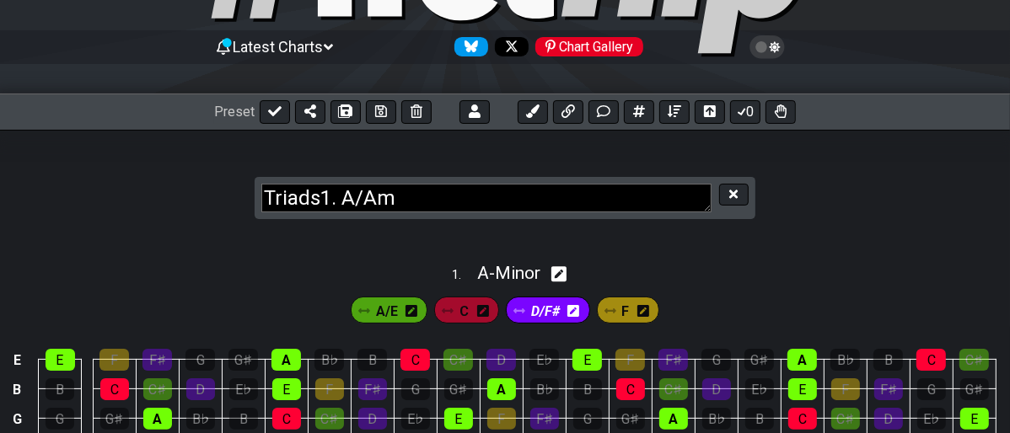
click at [331, 202] on textarea "Triads1. A/Am" at bounding box center [486, 199] width 450 height 30
type textarea "Triads A/Am"
click at [787, 281] on div "1 . A - Minor" at bounding box center [505, 269] width 1010 height 32
select select "Minor"
select select "A"
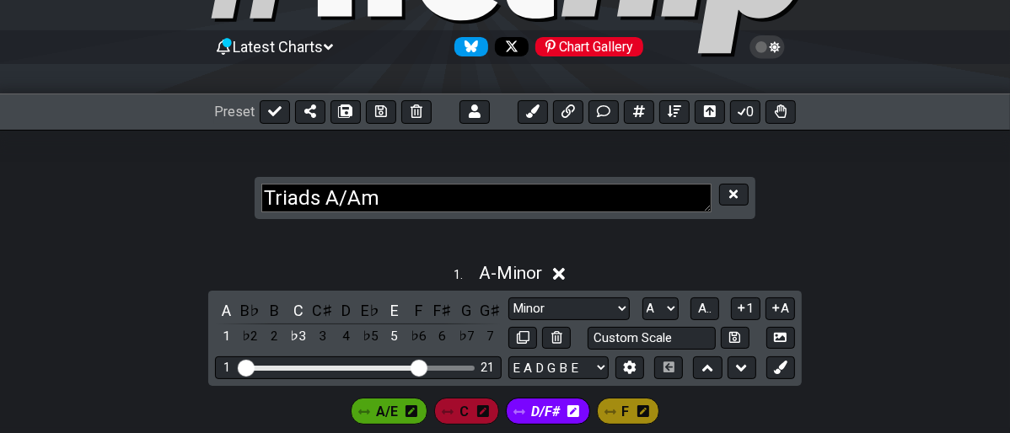
click at [783, 281] on div "1 . A - Minor" at bounding box center [505, 269] width 1010 height 32
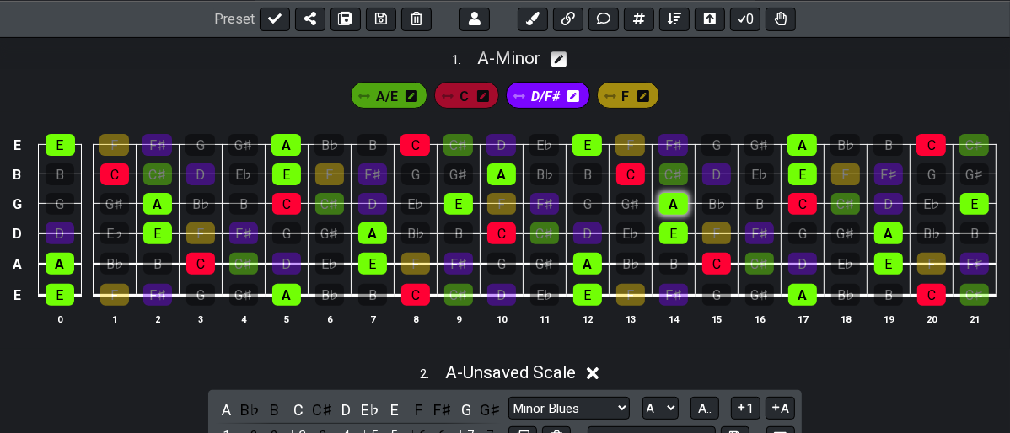
scroll to position [332, 0]
